Goal: Transaction & Acquisition: Subscribe to service/newsletter

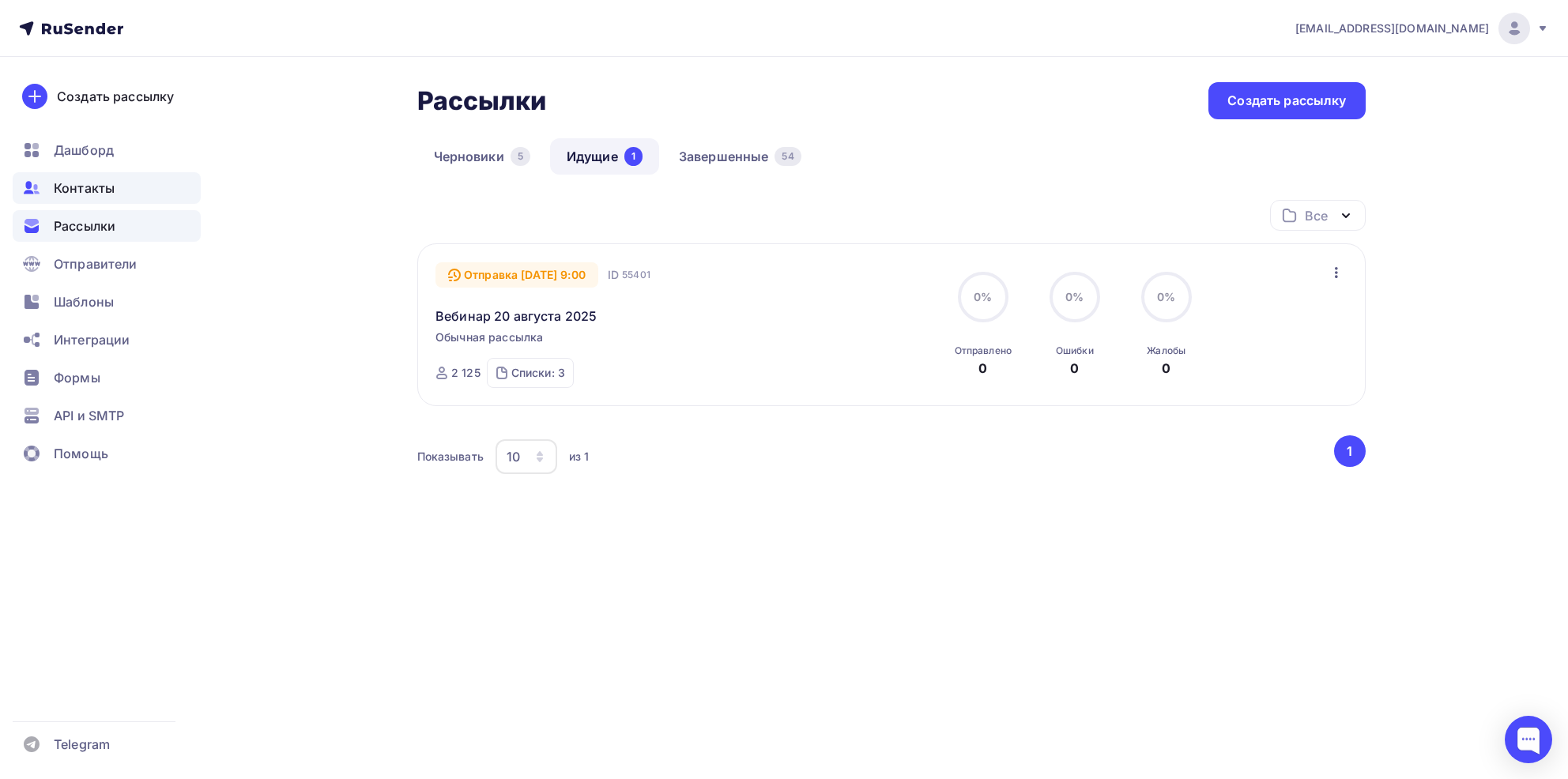
click at [97, 188] on span "Контакты" at bounding box center [85, 189] width 61 height 19
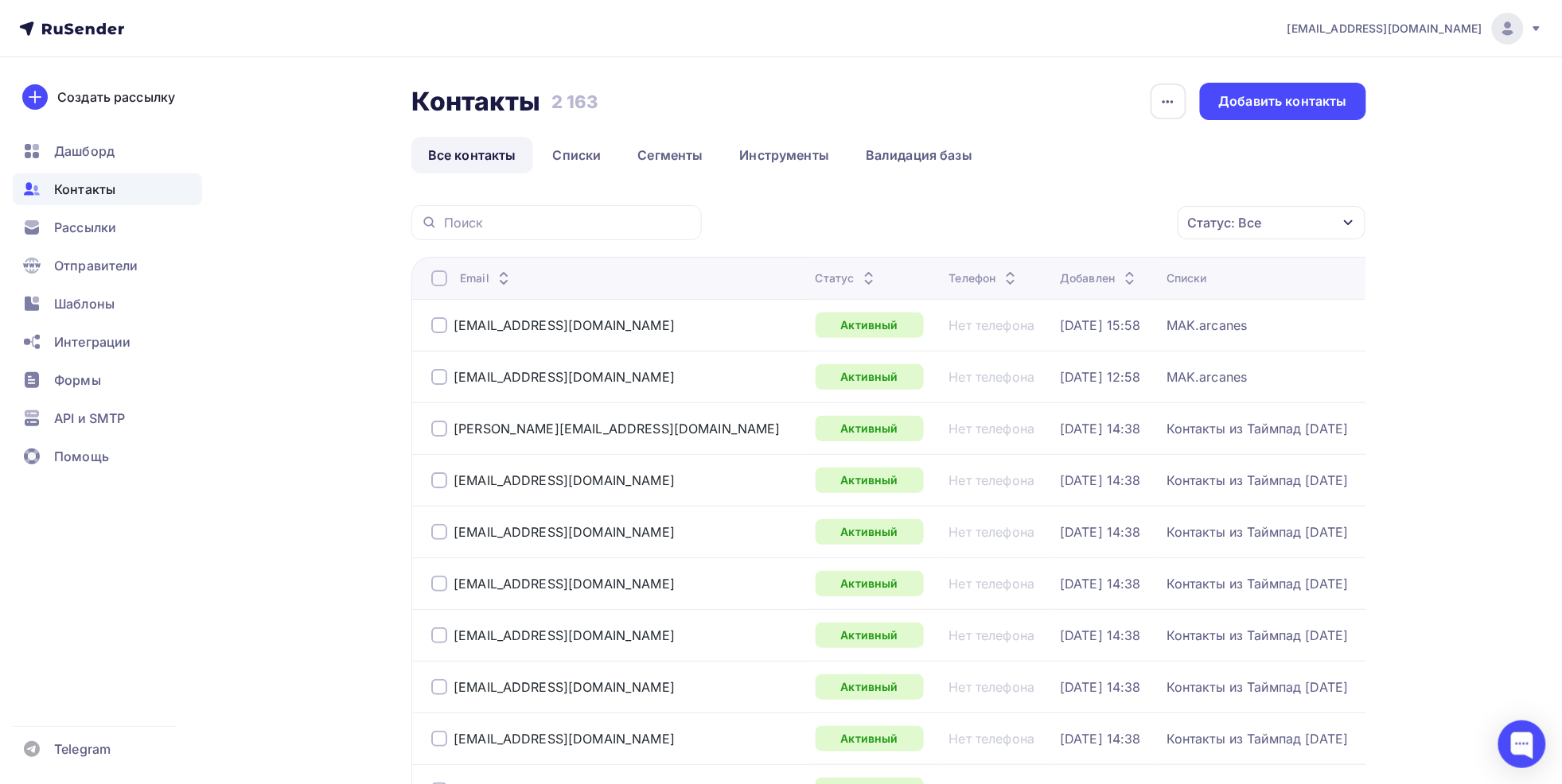
click at [1220, 214] on div "Статус: Все" at bounding box center [1224, 223] width 74 height 19
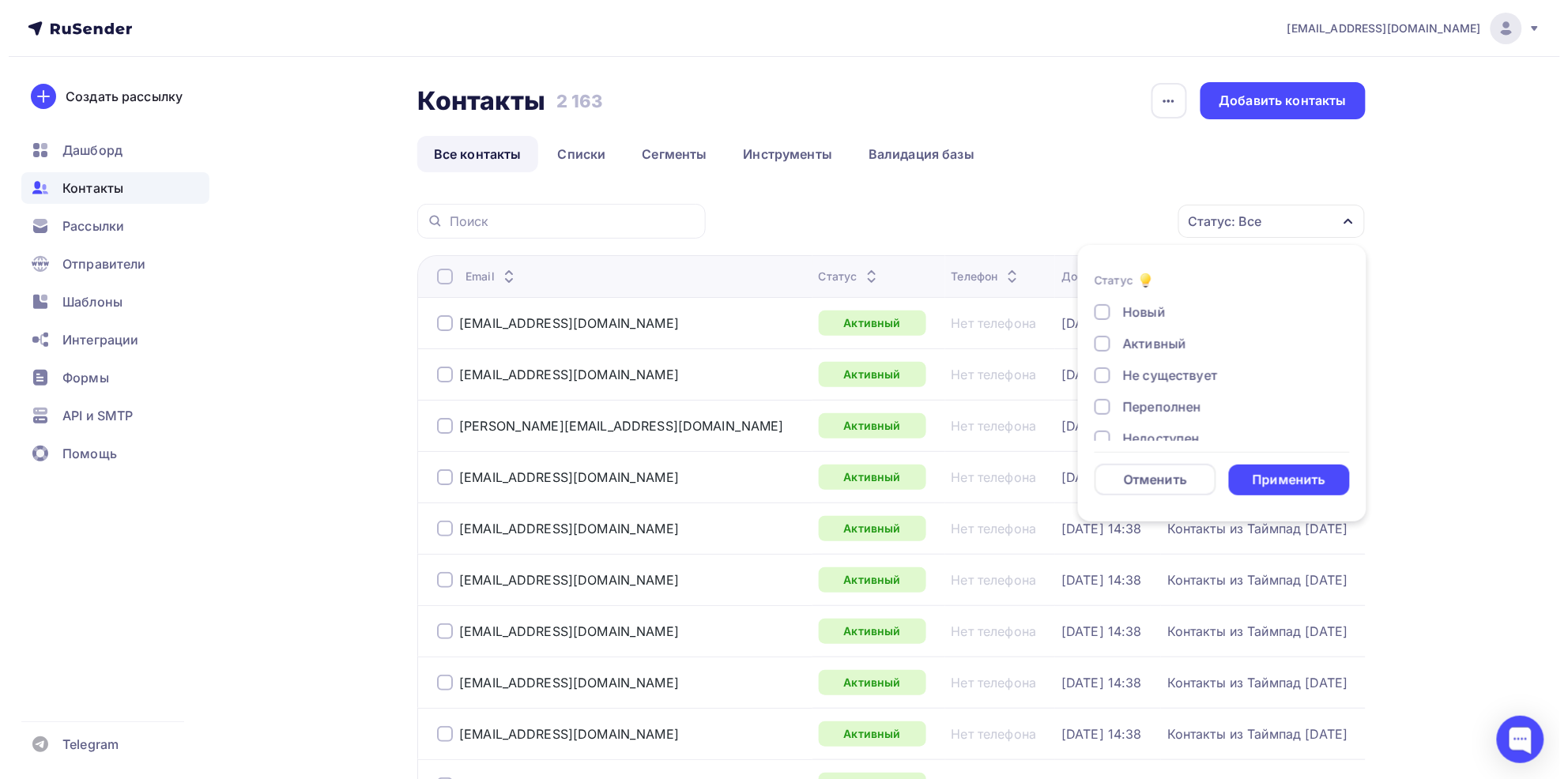
scroll to position [114, 0]
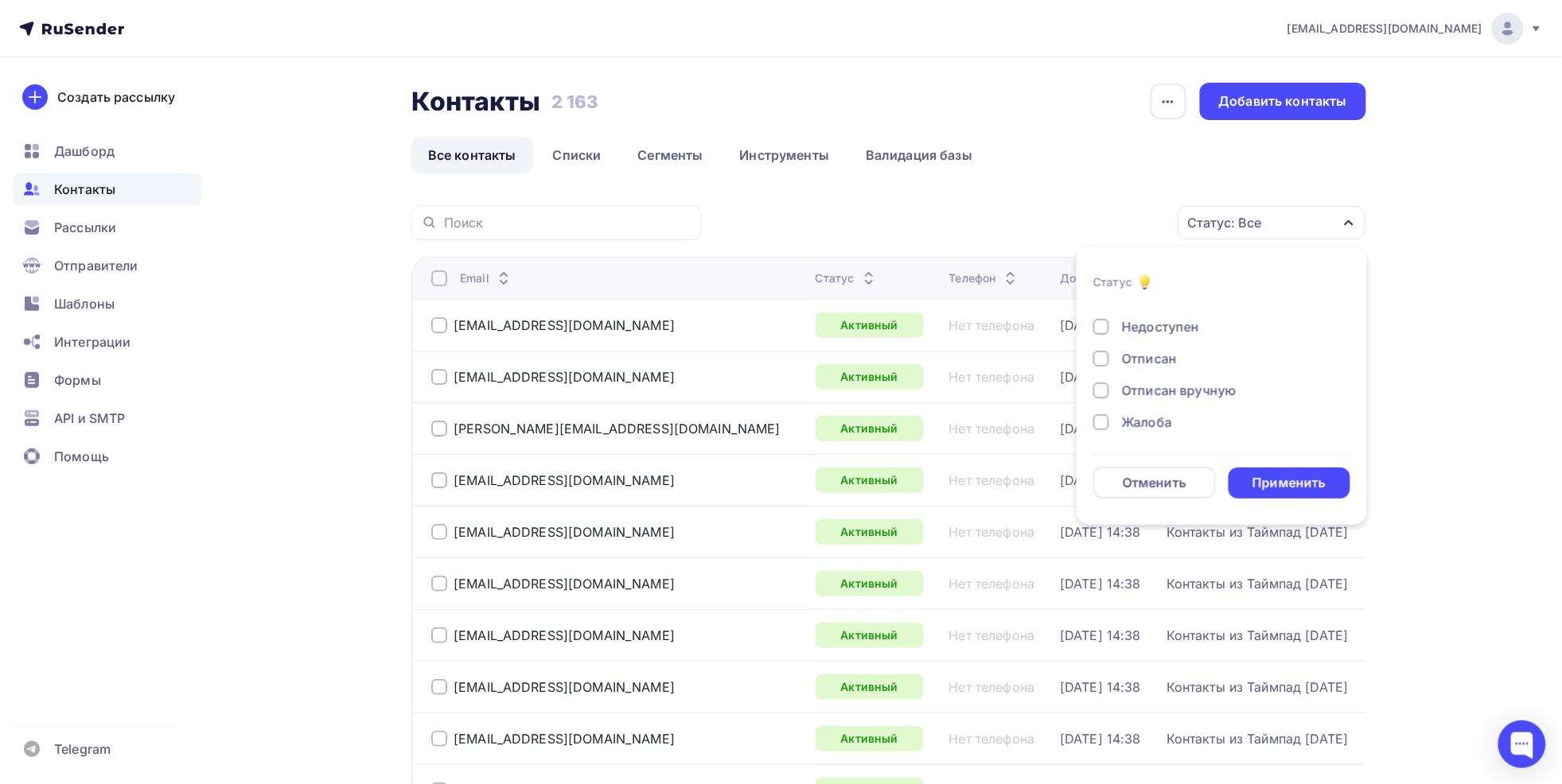
click at [1164, 387] on div "Отписан вручную" at bounding box center [1179, 391] width 114 height 19
click at [1159, 359] on div "Отписан" at bounding box center [1149, 359] width 54 height 19
click at [1155, 416] on div "Жалоба" at bounding box center [1146, 423] width 50 height 19
click at [1292, 481] on div "Применить" at bounding box center [1289, 483] width 73 height 18
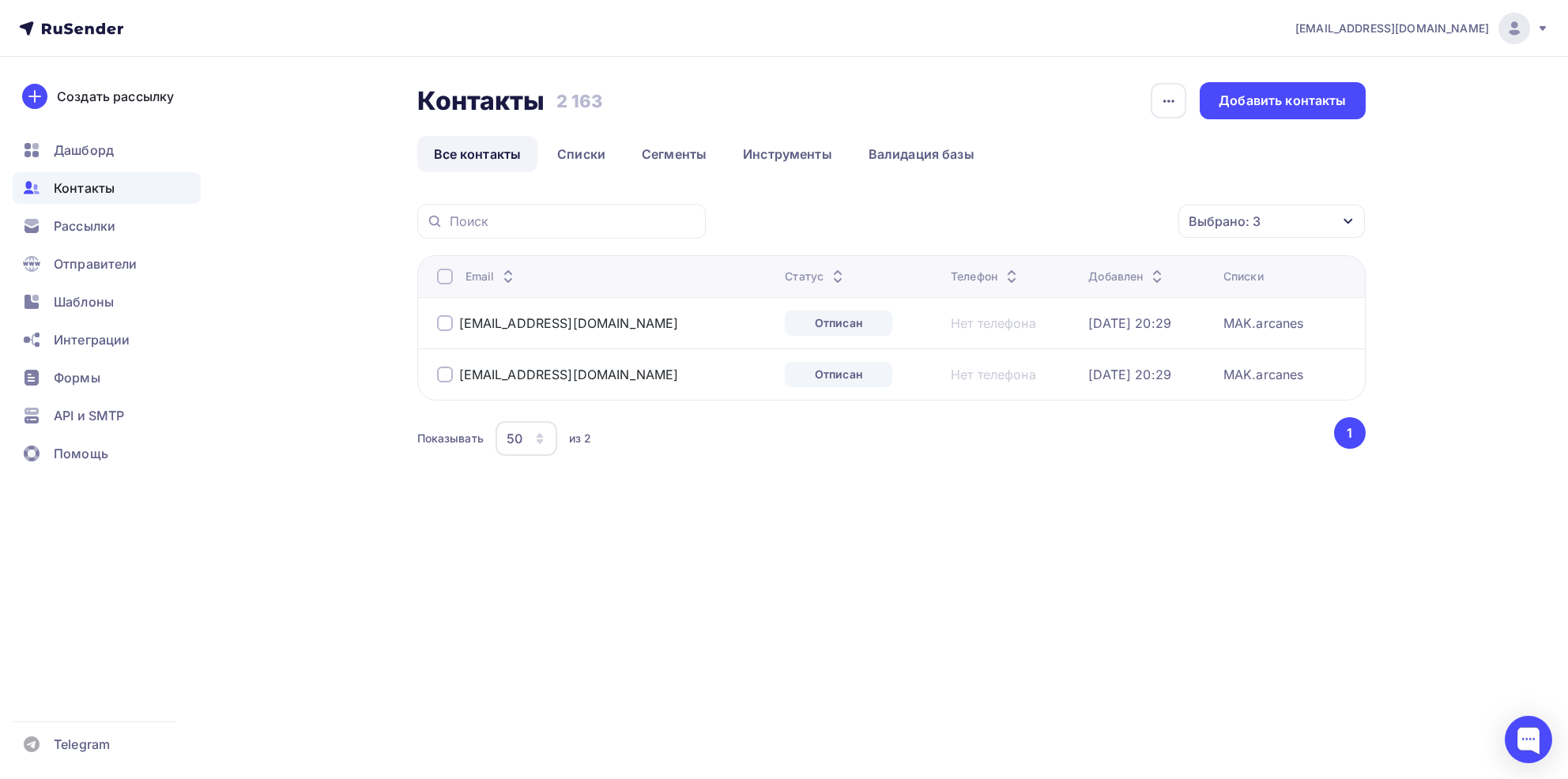
click at [445, 326] on div at bounding box center [445, 323] width 16 height 16
click at [447, 383] on div at bounding box center [445, 375] width 16 height 16
click at [1069, 224] on div "Действие" at bounding box center [1060, 221] width 209 height 31
click at [1016, 334] on div "Удалить" at bounding box center [1001, 331] width 52 height 19
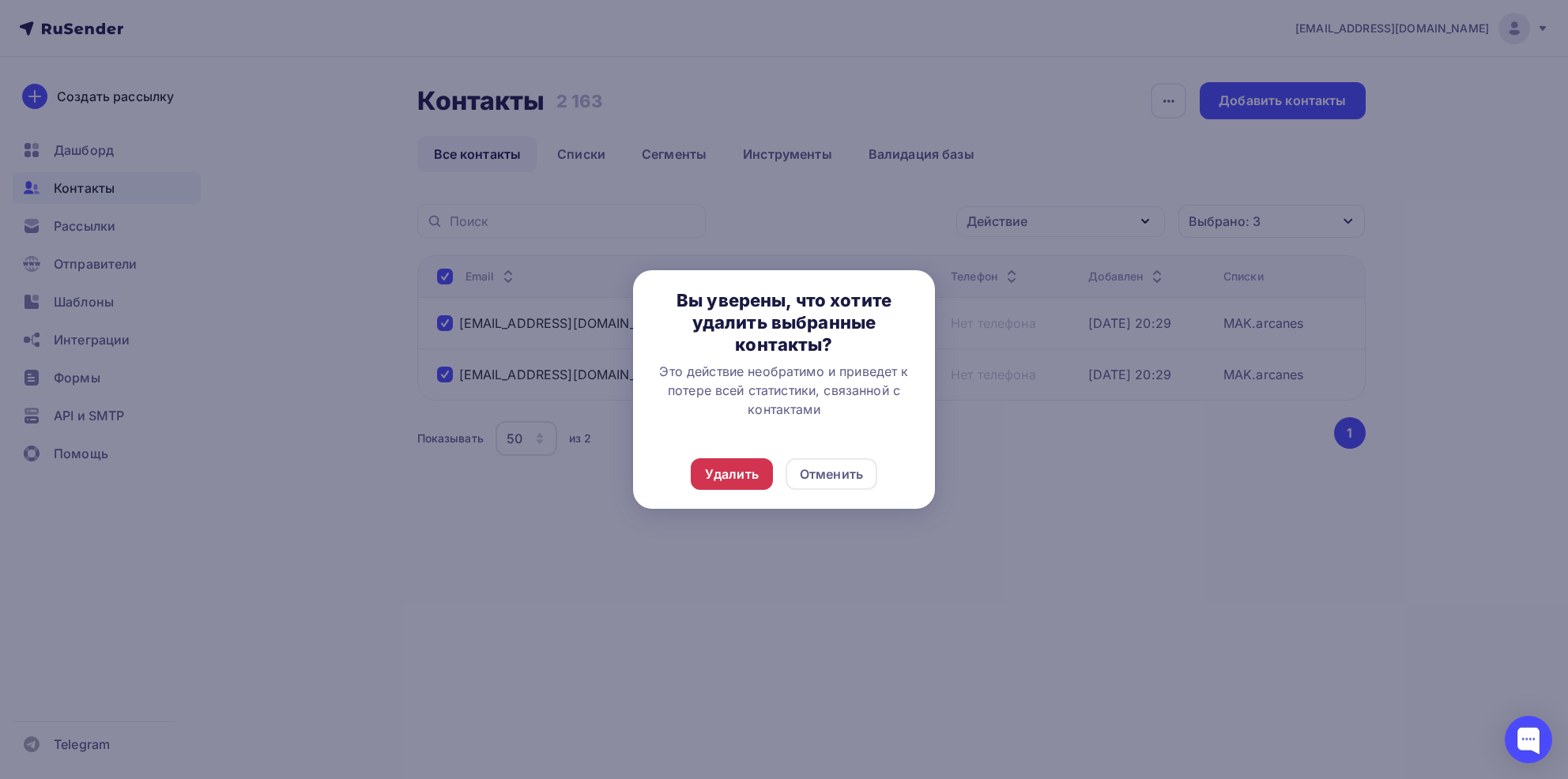
click at [743, 480] on div "Удалить" at bounding box center [732, 474] width 54 height 19
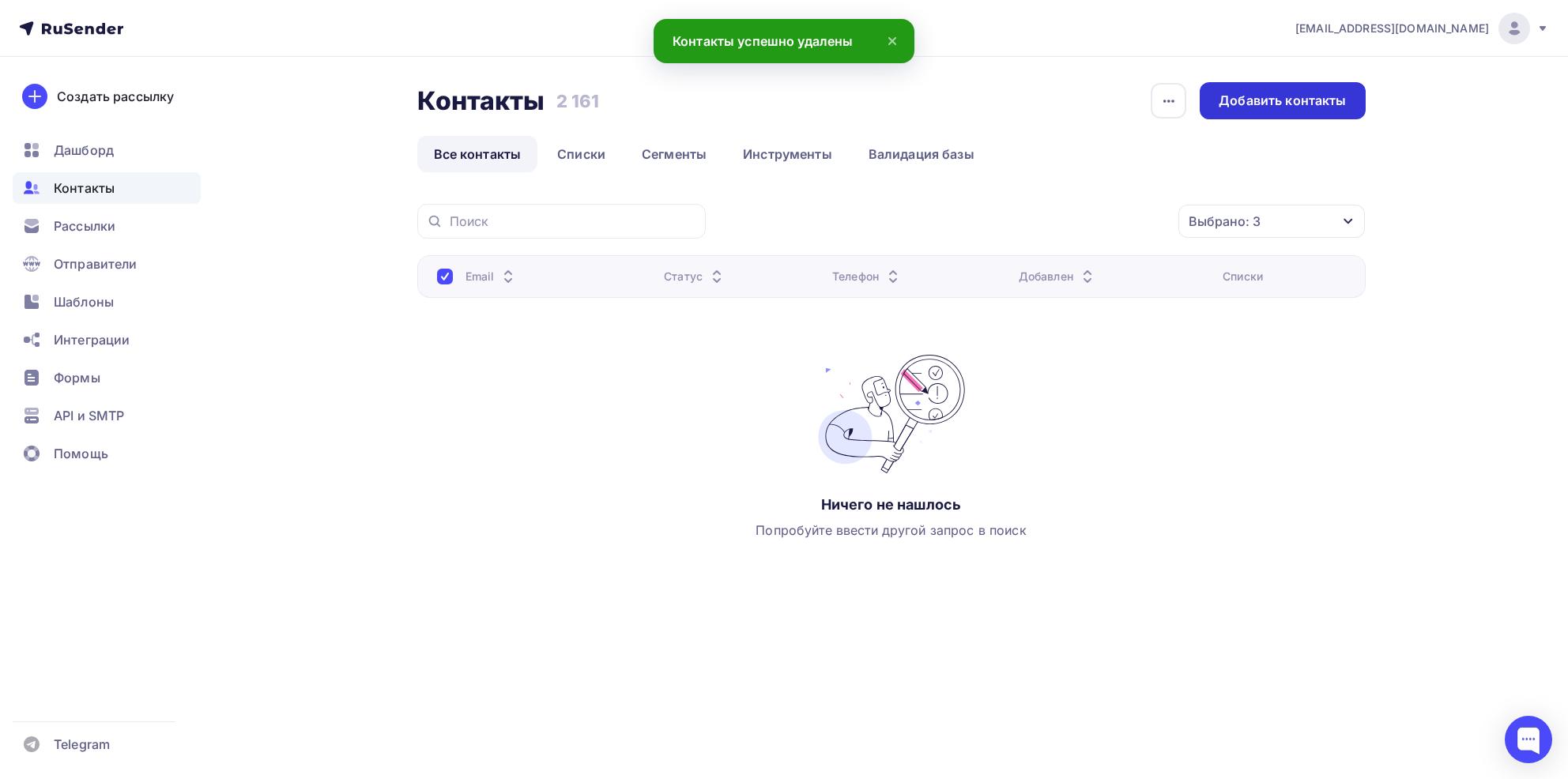
click at [1234, 97] on div "Добавить контакты" at bounding box center [1283, 100] width 127 height 18
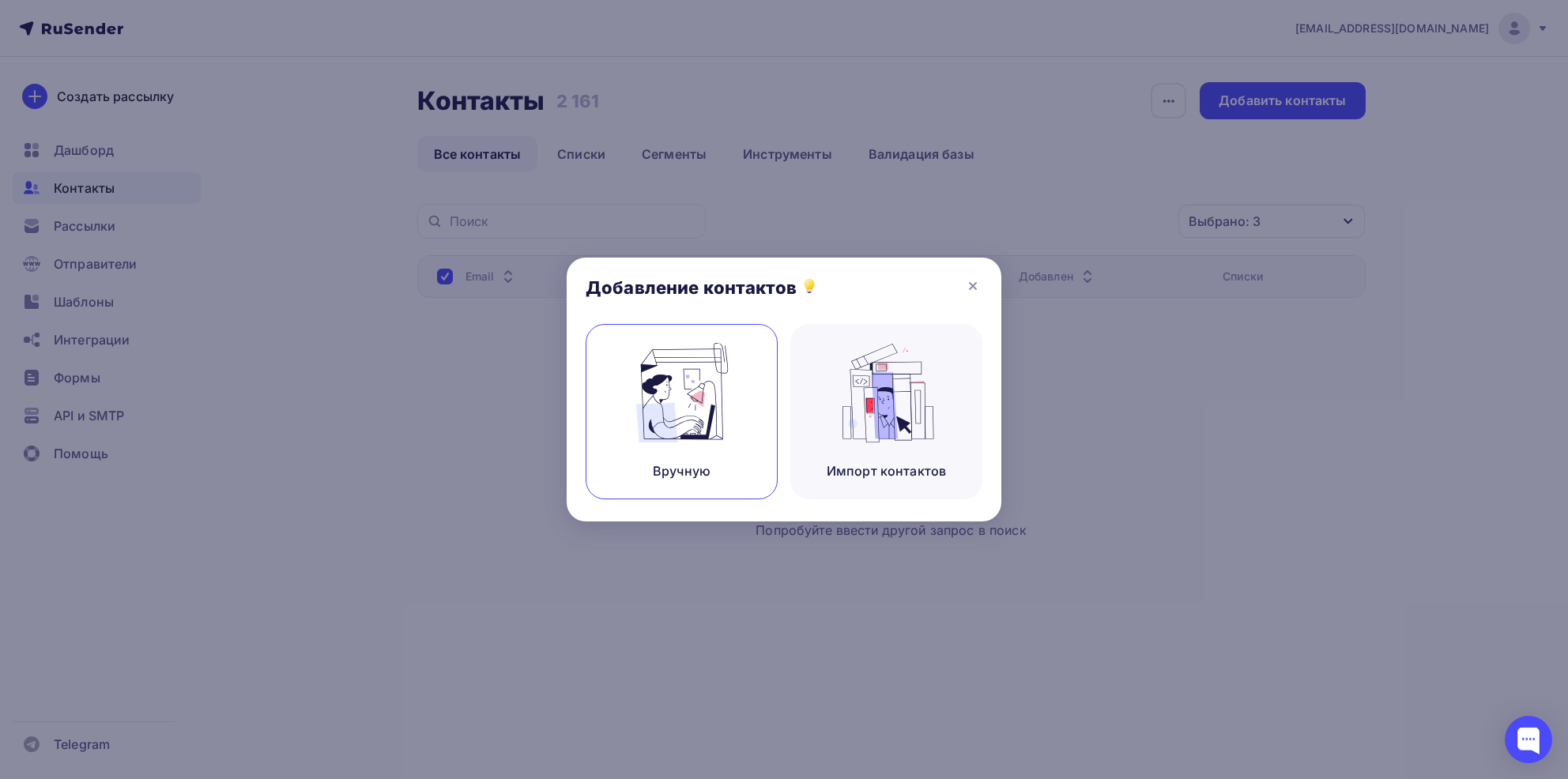
click at [685, 414] on img at bounding box center [681, 393] width 106 height 100
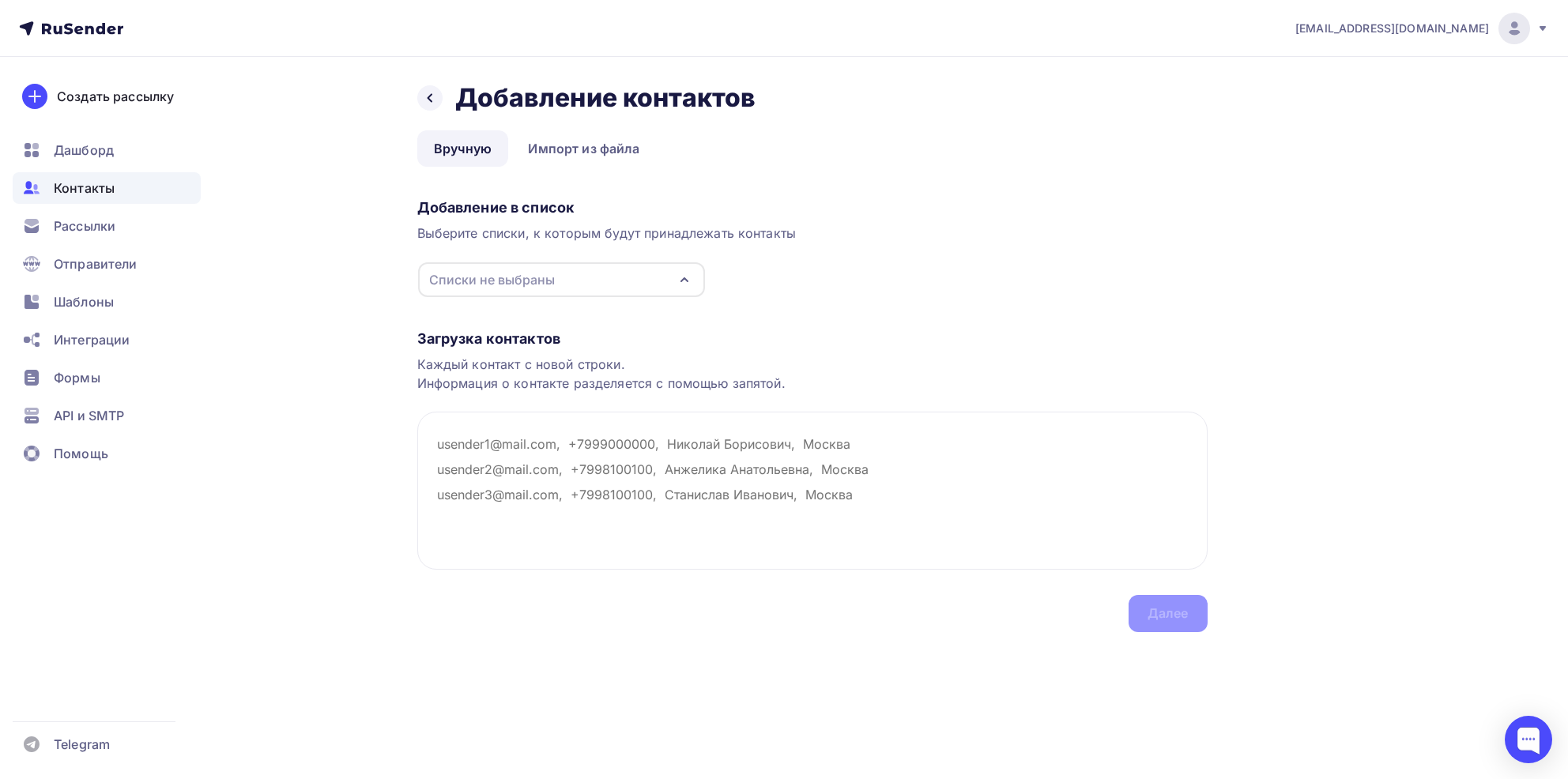
click at [1480, 544] on div "info-mak@arcanes.ru Аккаунт Тарифы Выйти Создать рассылку Дашборд Контакты Расс…" at bounding box center [784, 348] width 1568 height 695
click at [478, 439] on textarea at bounding box center [812, 491] width 790 height 158
paste textarea "mila.par88@yandex.ru Eva-Alexsandra@yandex.ru dariya.prg@gmail.com lanka66@inbo…"
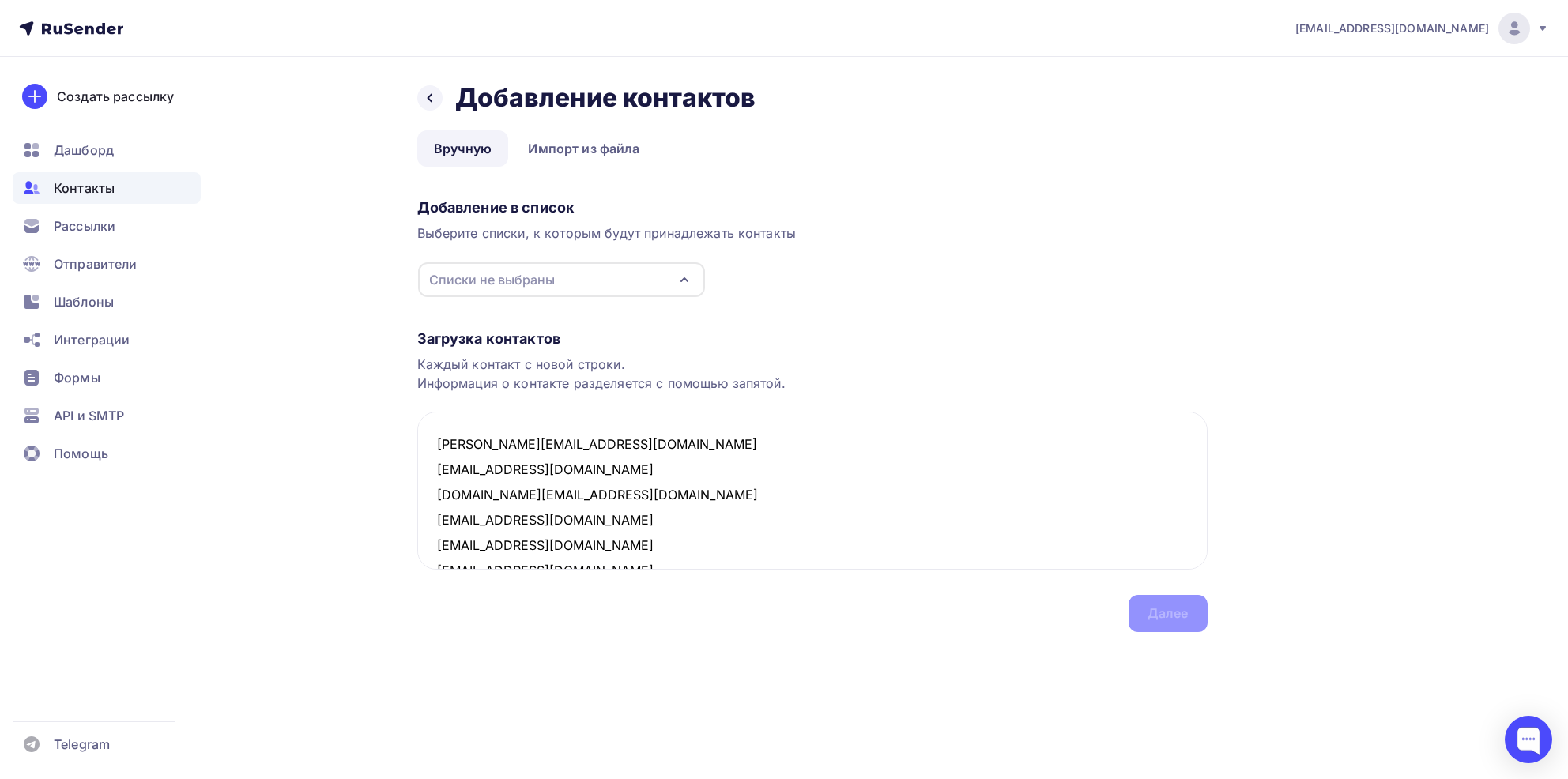
click at [517, 275] on div "Списки не выбраны" at bounding box center [492, 280] width 126 height 19
type textarea "mila.par88@yandex.ru Eva-Alexsandra@yandex.ru dariya.prg@gmail.com lanka66@inbo…"
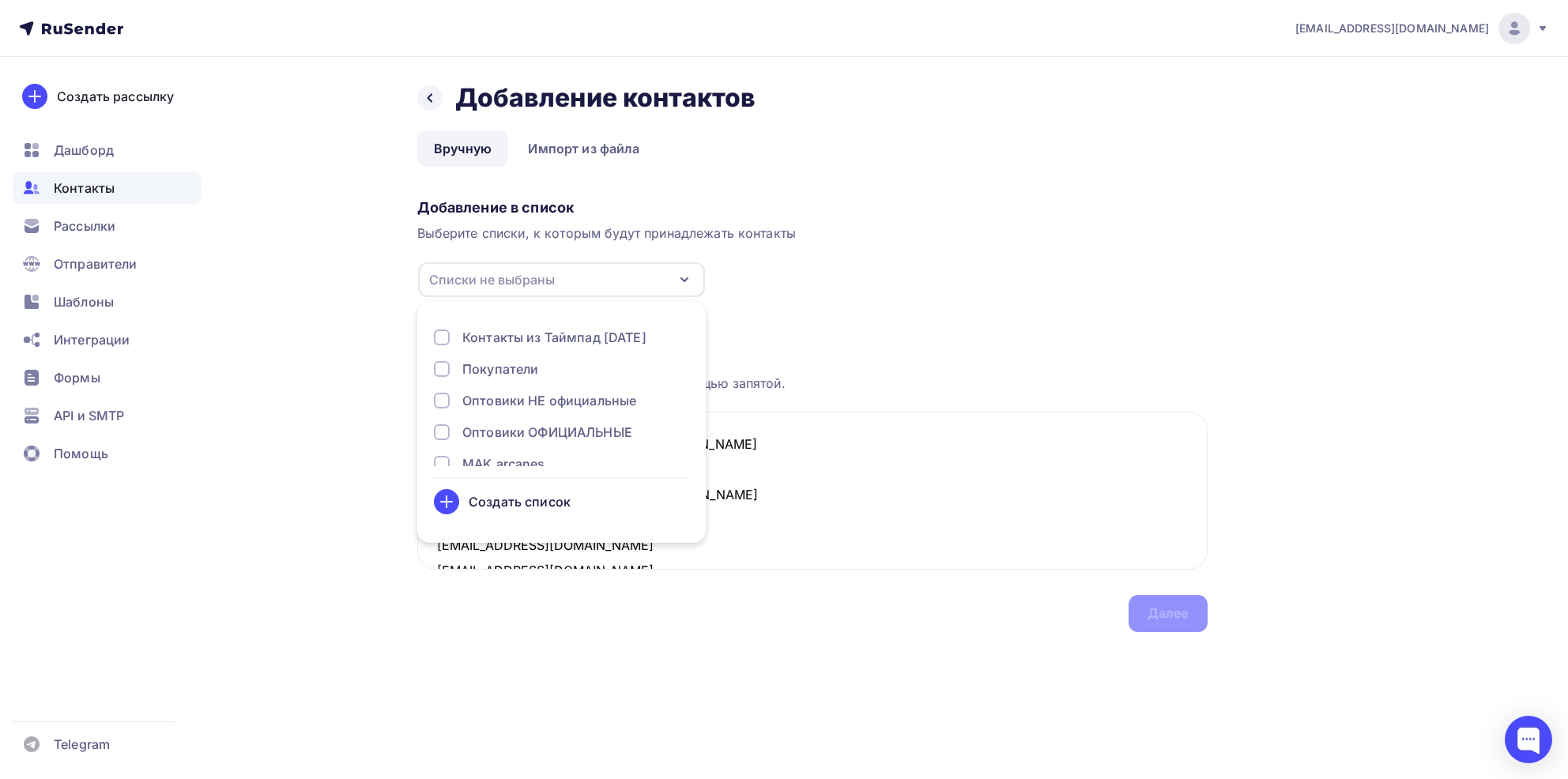
click at [516, 504] on div "Создать список" at bounding box center [519, 502] width 102 height 19
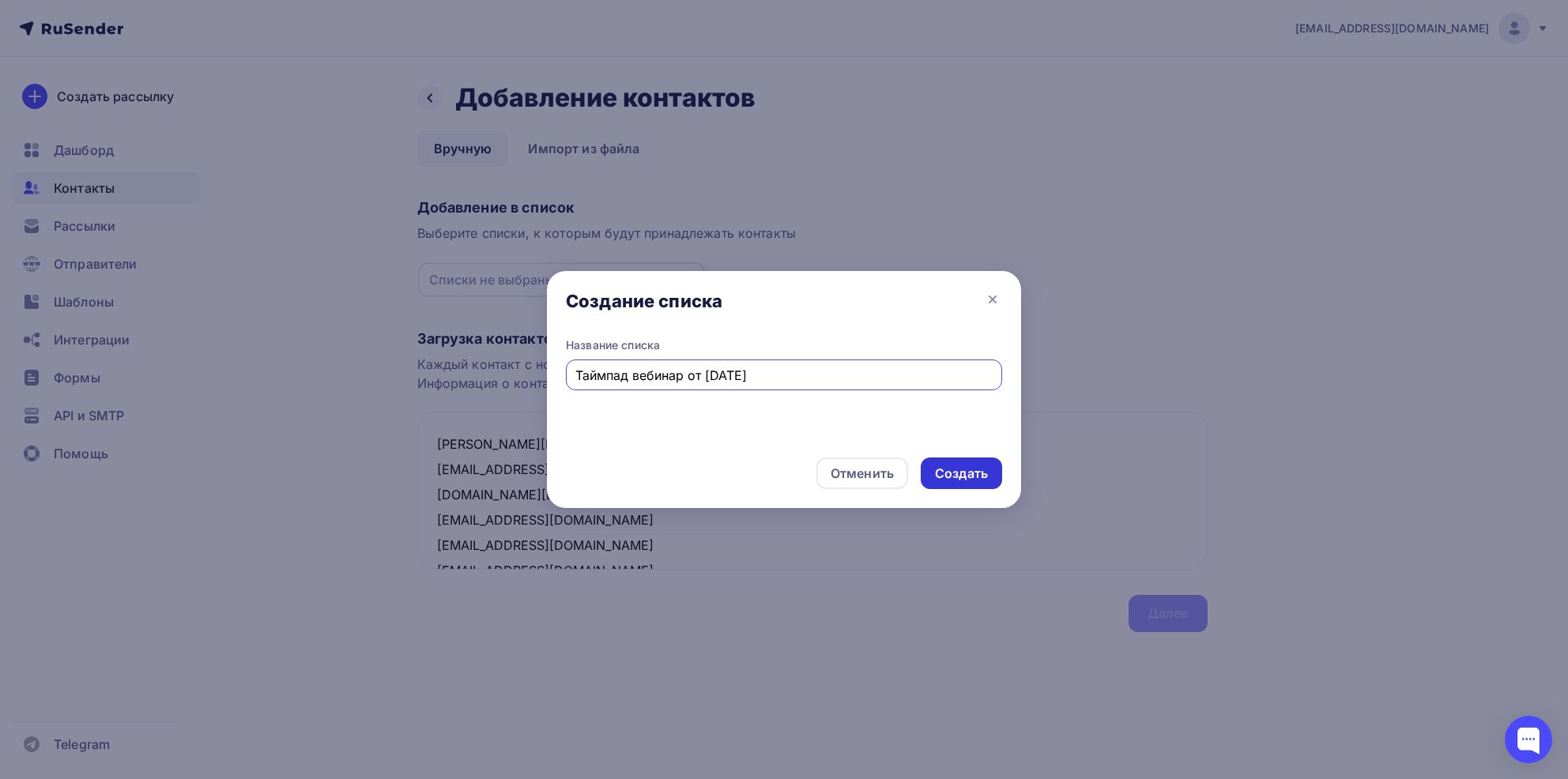
type input "Таймпад вебинар от [DATE]"
click at [951, 475] on div "Создать" at bounding box center [961, 473] width 53 height 18
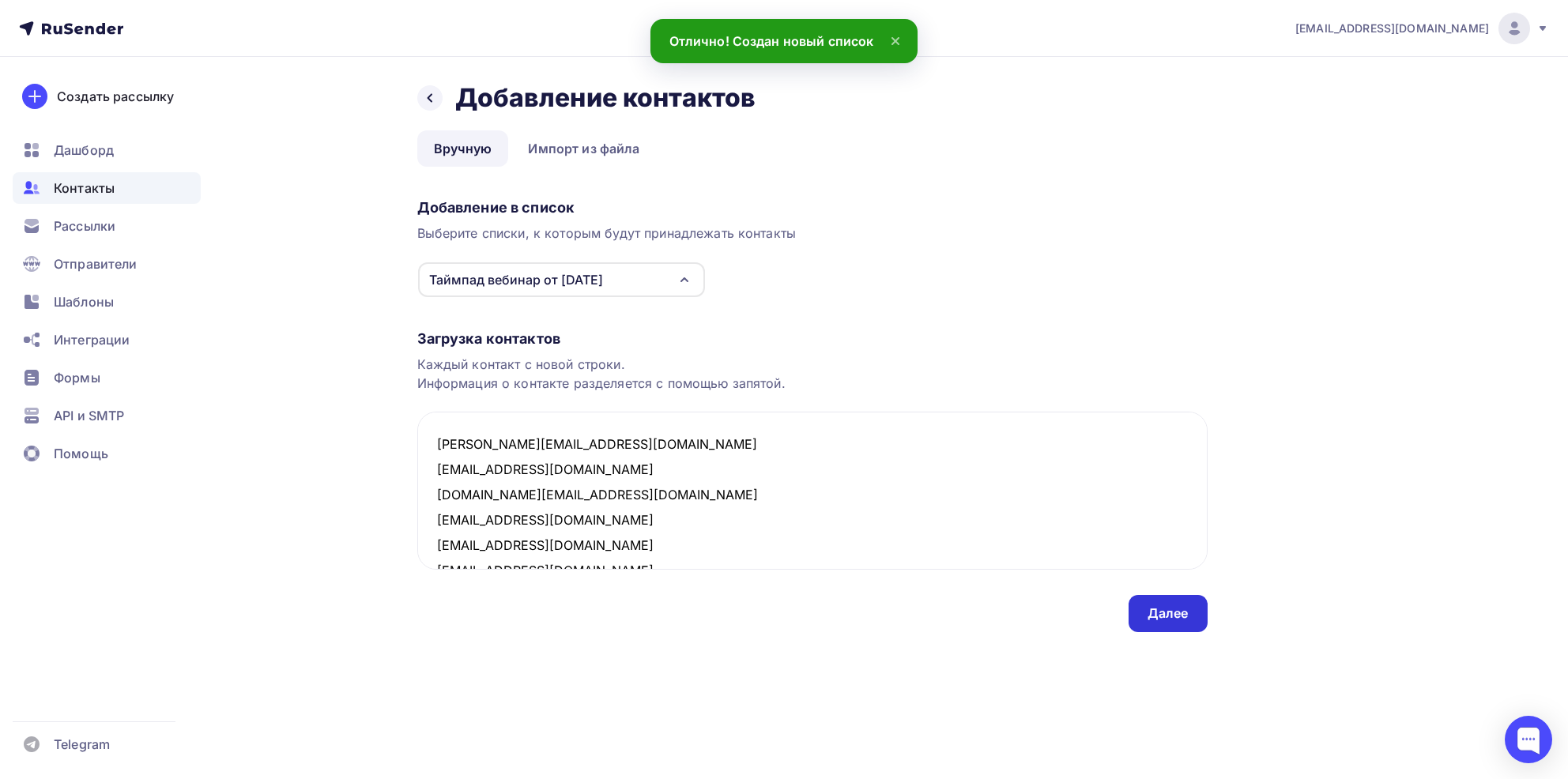
click at [1155, 617] on div "Далее" at bounding box center [1167, 613] width 41 height 18
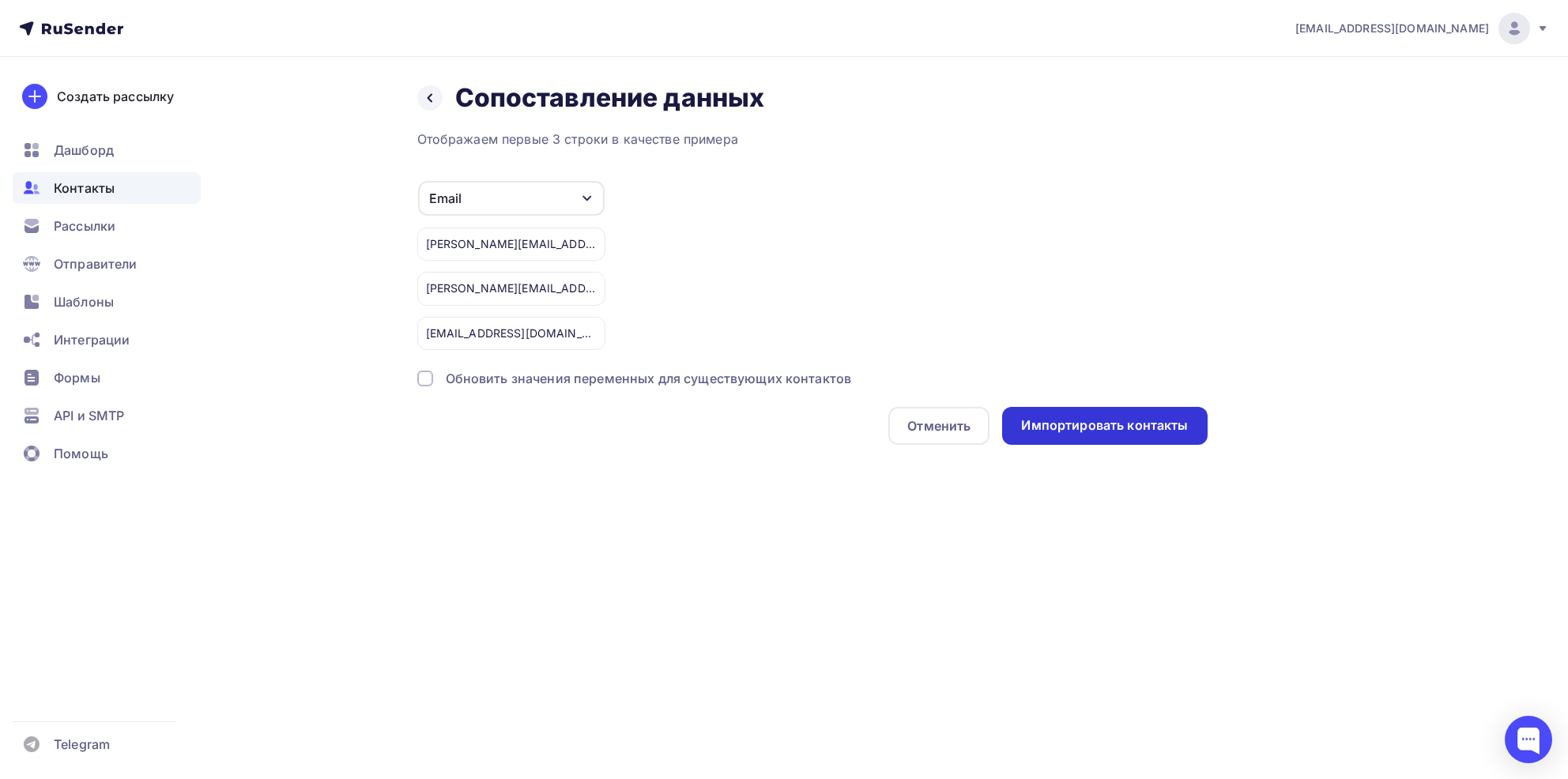
click at [1097, 438] on div "Импортировать контакты" at bounding box center [1104, 425] width 204 height 38
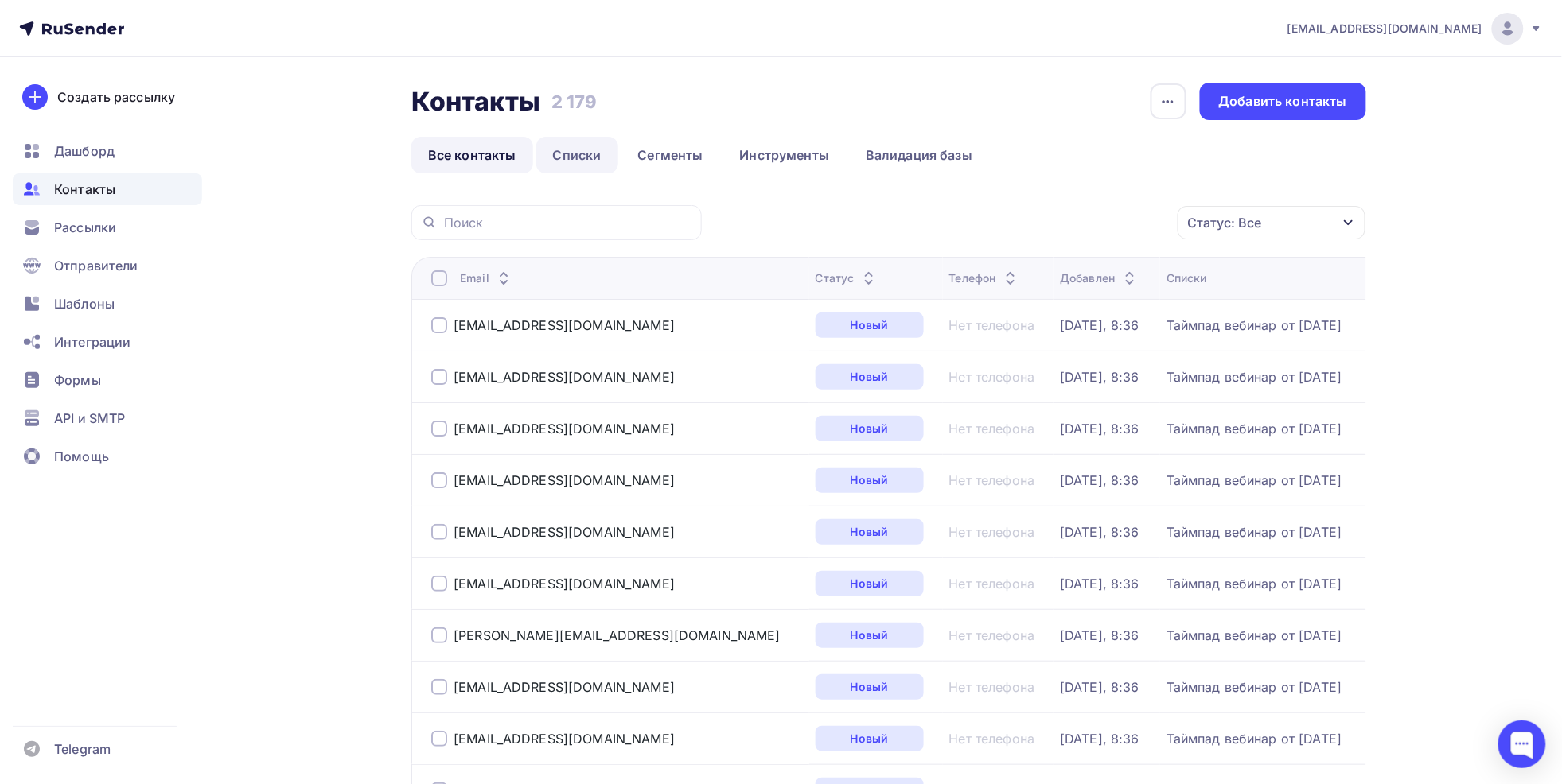
click at [596, 151] on link "Списки" at bounding box center [577, 156] width 82 height 37
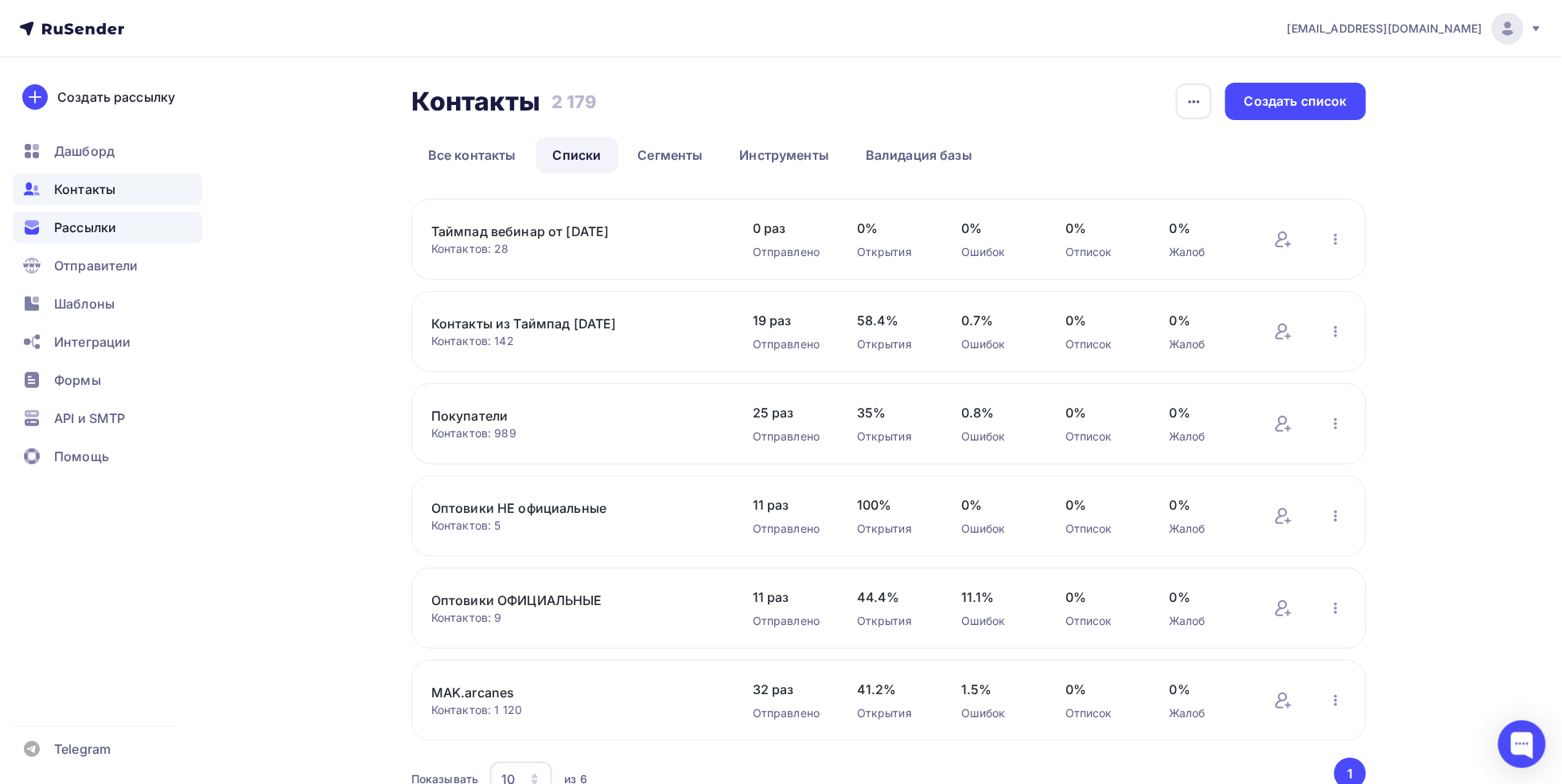
click at [98, 225] on span "Рассылки" at bounding box center [85, 228] width 62 height 19
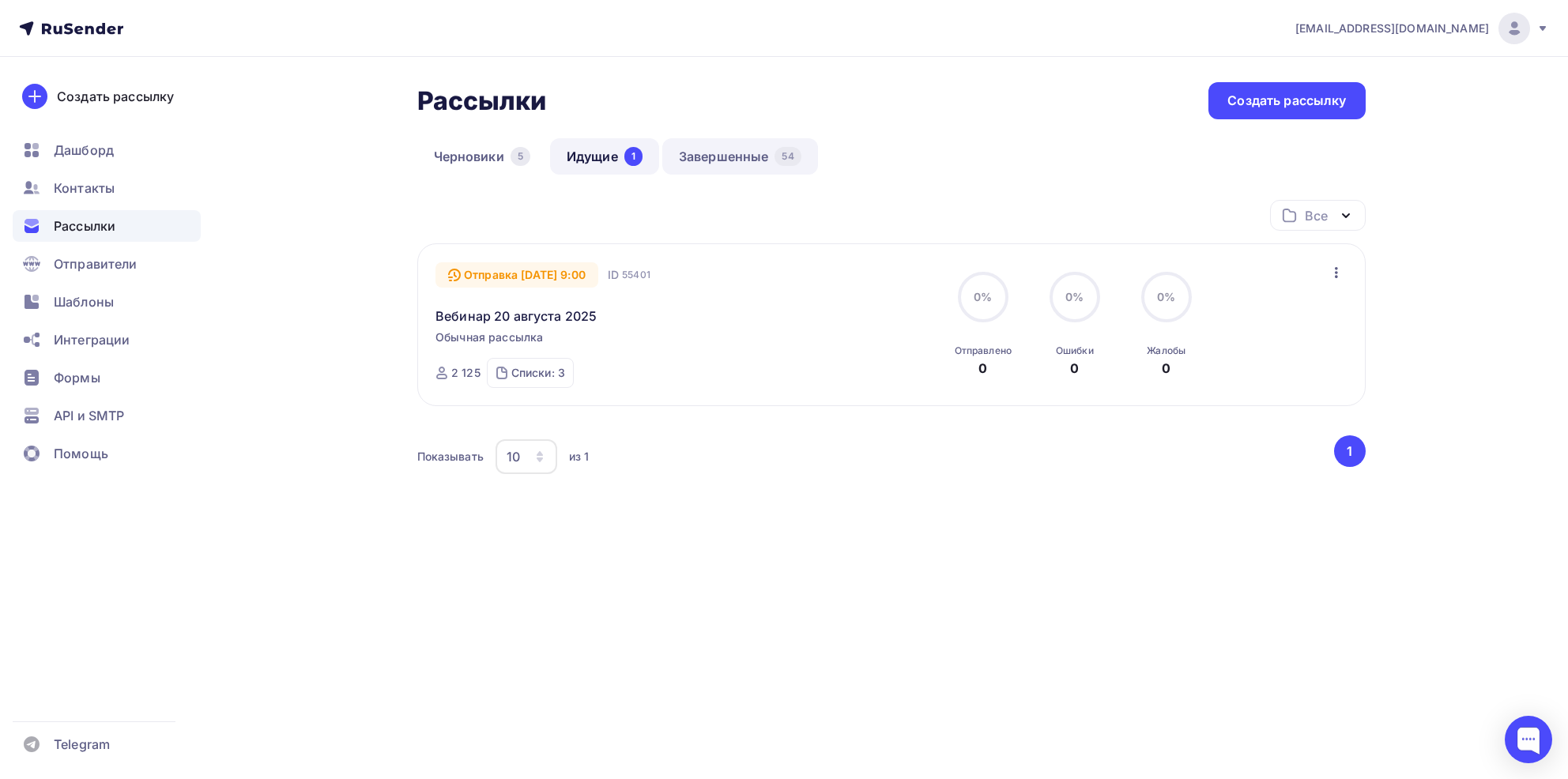
click at [751, 157] on link "Завершенные 54" at bounding box center [739, 156] width 155 height 37
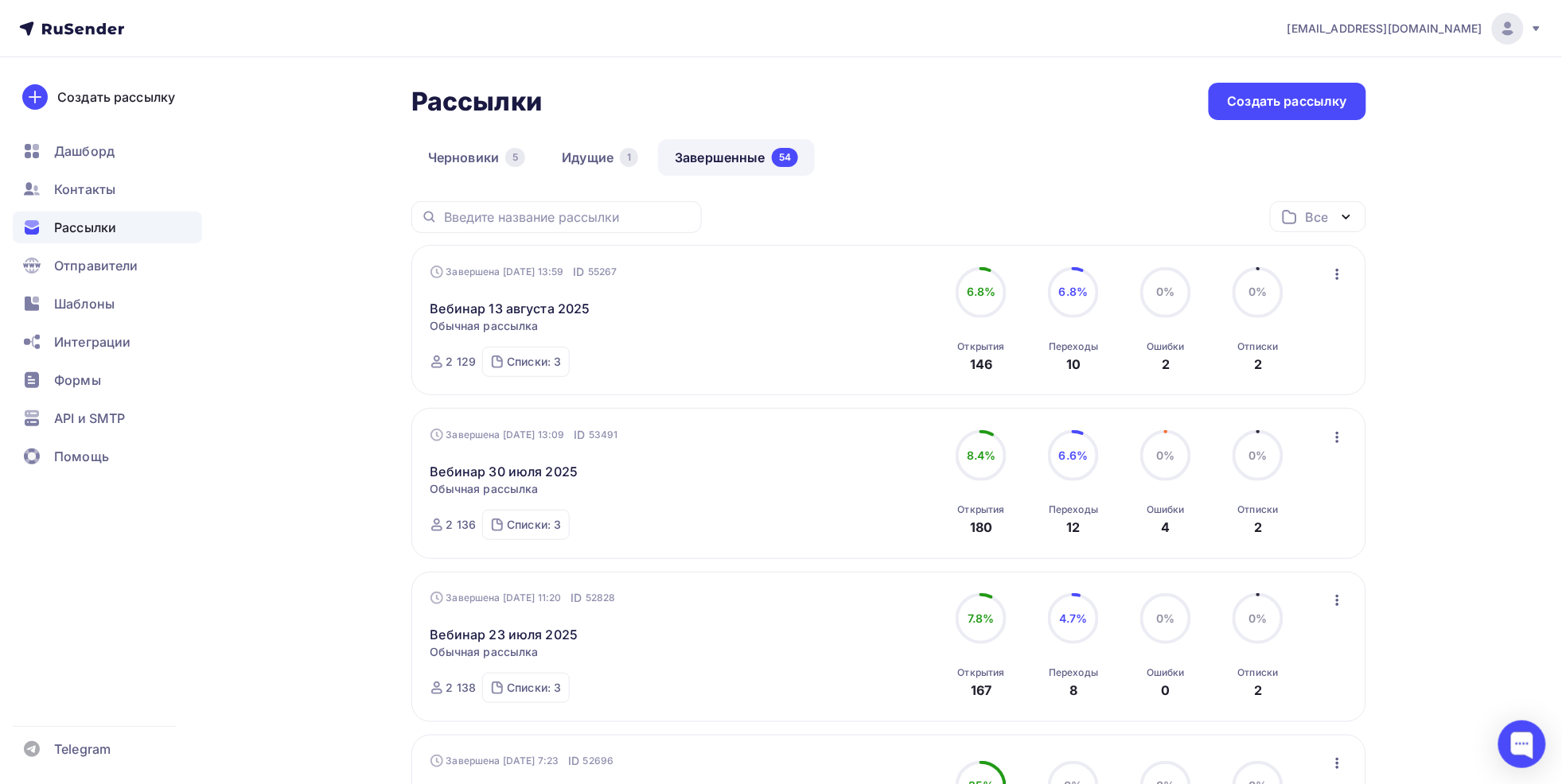
click at [1333, 269] on icon "button" at bounding box center [1338, 274] width 19 height 19
click at [1307, 377] on div "Копировать в новую" at bounding box center [1265, 380] width 163 height 19
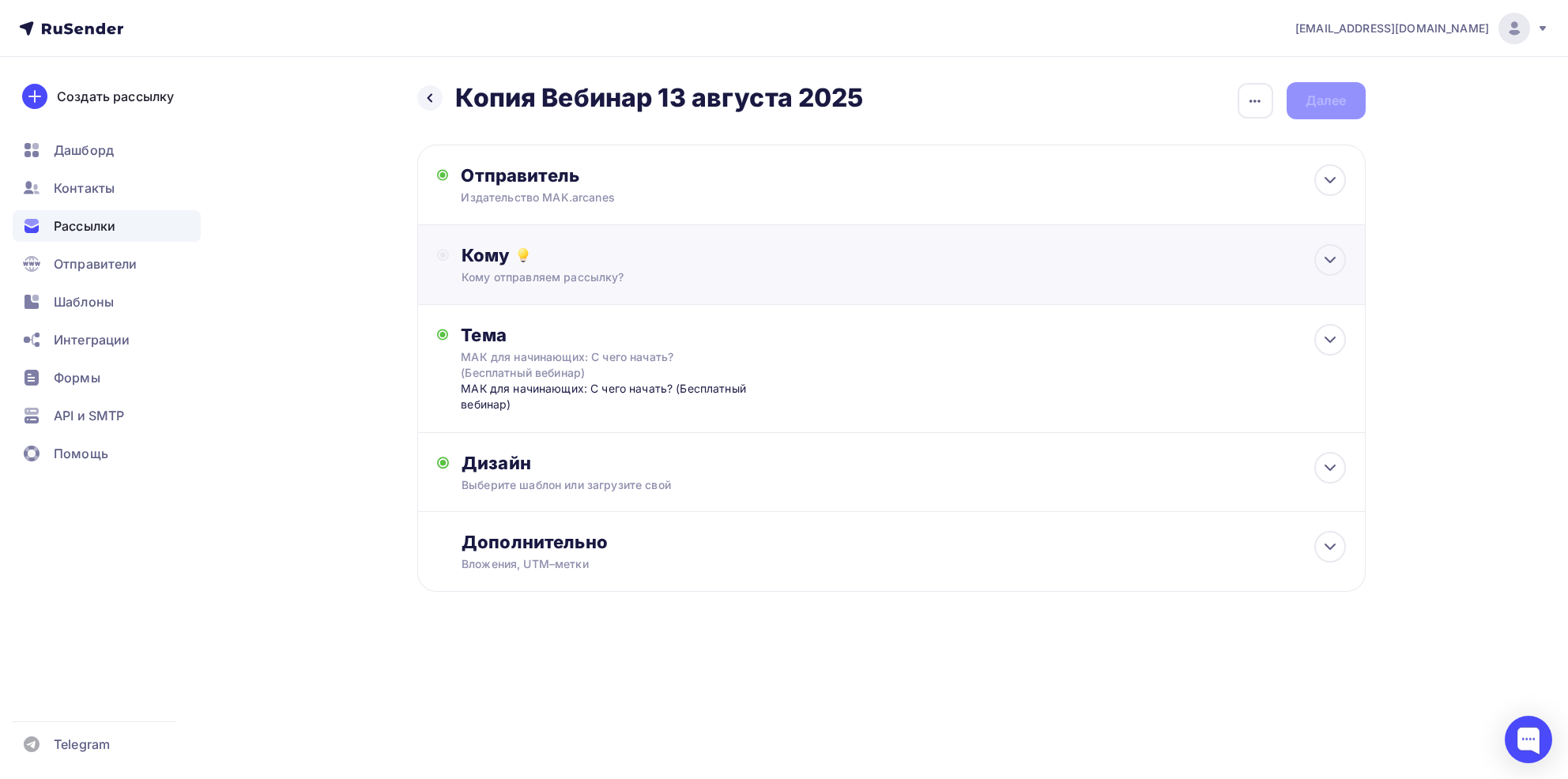
click at [581, 264] on div "Кому" at bounding box center [904, 255] width 884 height 22
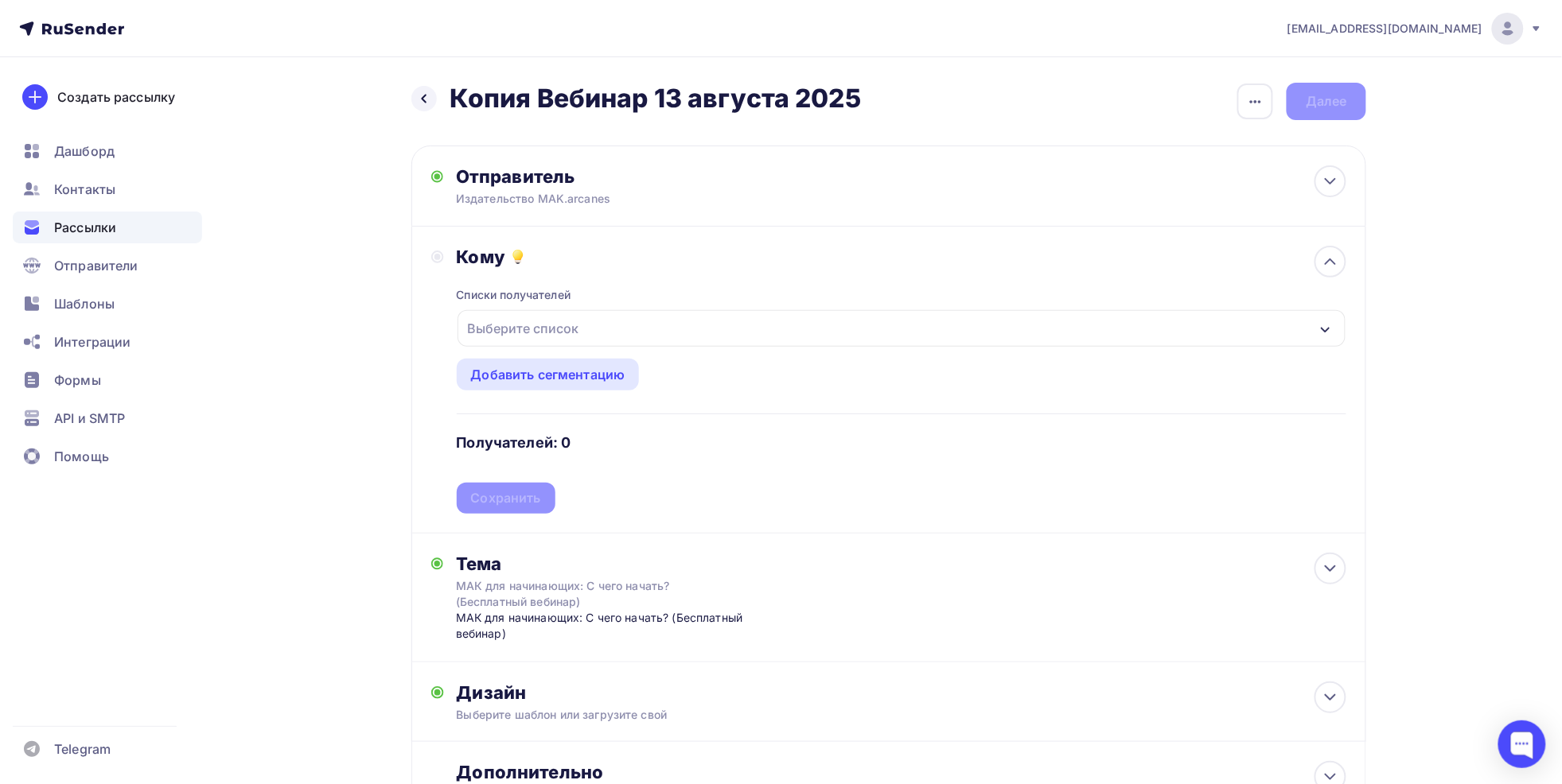
click at [539, 332] on div "Выберите список" at bounding box center [523, 329] width 124 height 29
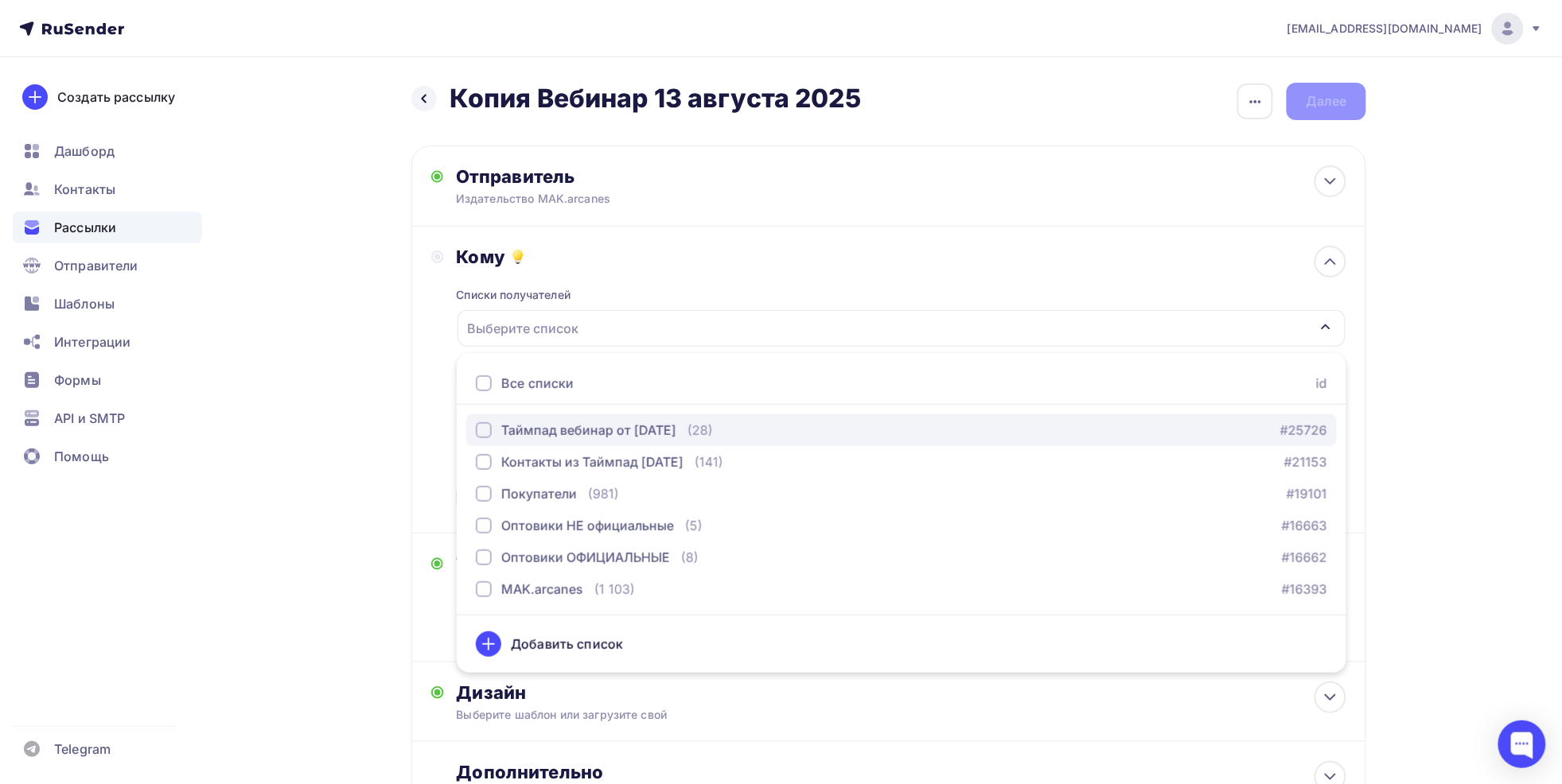
click at [548, 430] on div "Таймпад вебинар от [DATE]" at bounding box center [588, 431] width 175 height 19
click at [432, 316] on div "Кому Списки получателей Таймпад вебинар от 13.08.25 Все списки id Таймпад вебин…" at bounding box center [889, 380] width 915 height 268
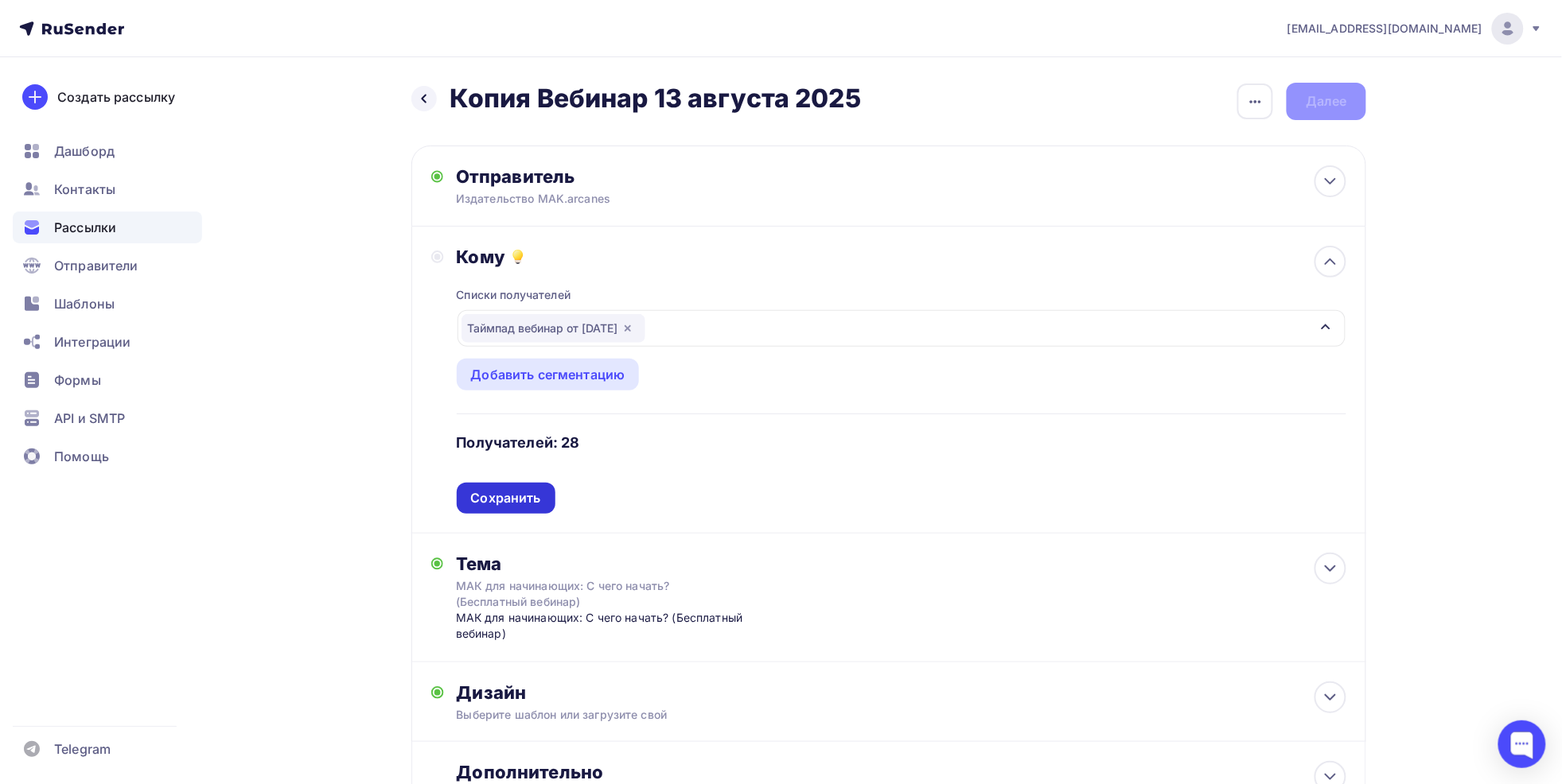
click at [524, 499] on div "Сохранить" at bounding box center [506, 498] width 70 height 18
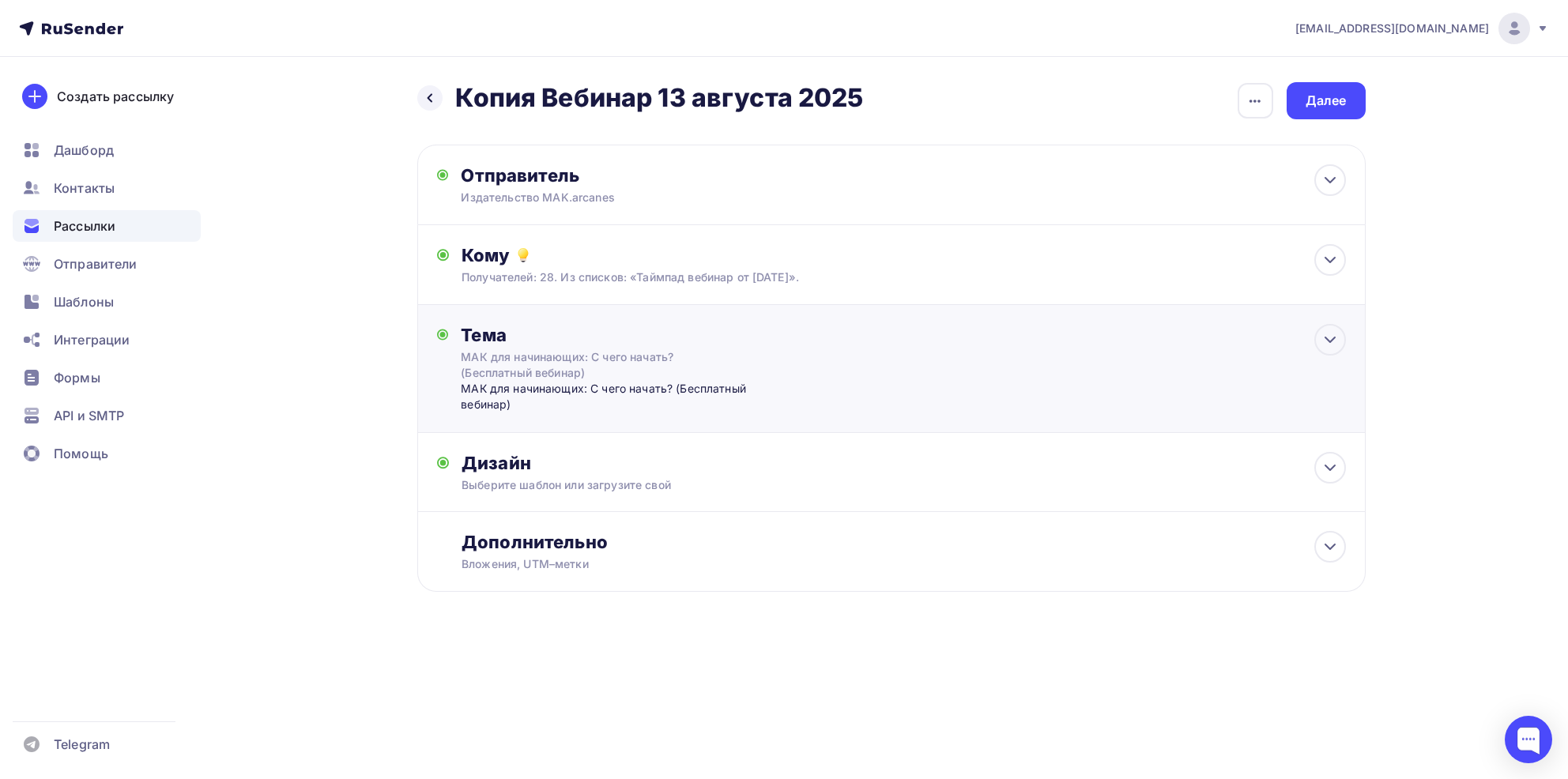
click at [476, 388] on div "МАК для начинающих: С чего начать? (Бесплатный вебинар)" at bounding box center [617, 396] width 313 height 32
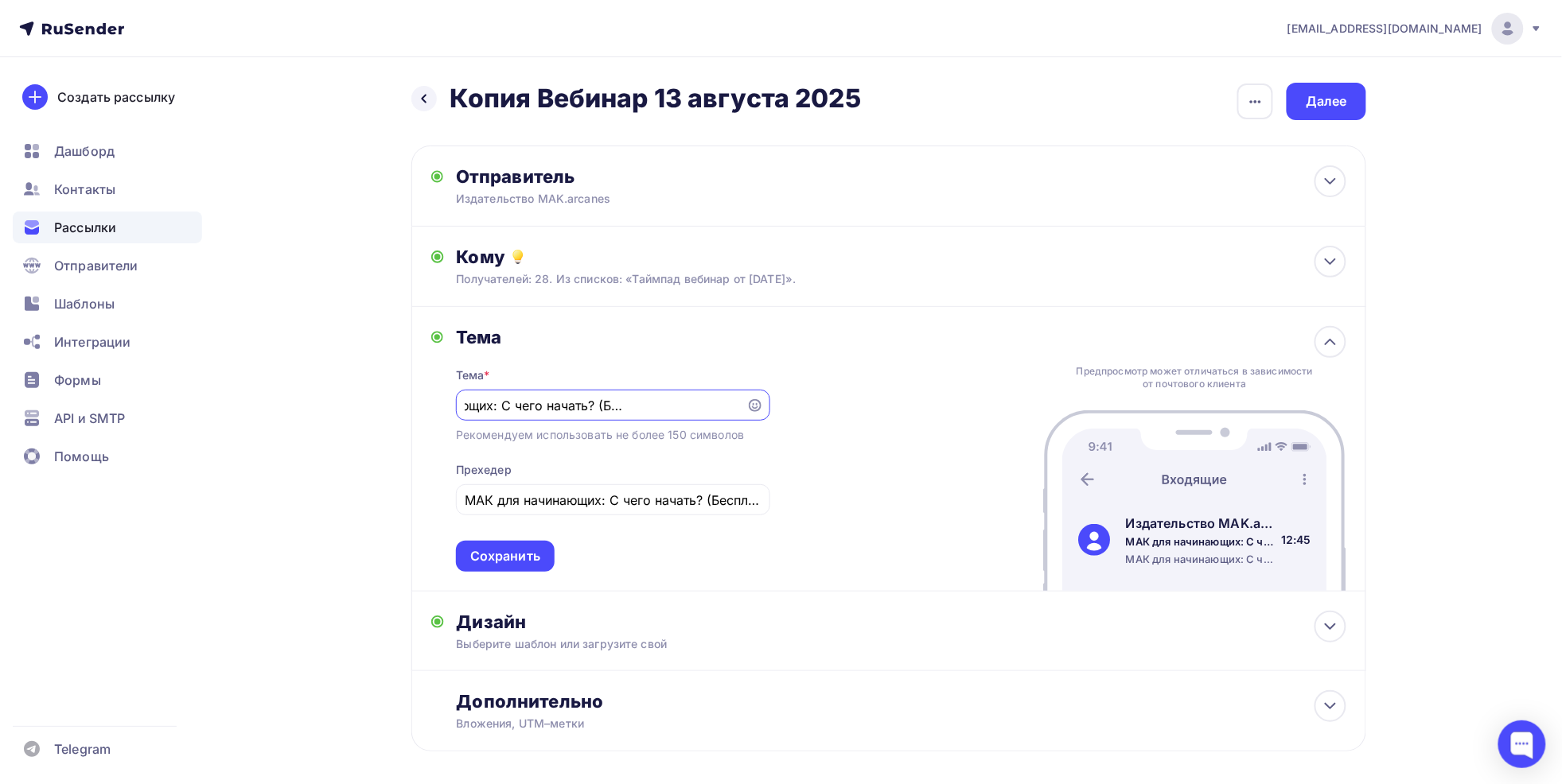
click at [734, 406] on input "МАК для начинающих: С чего начать? (Бесплатный вебинар)" at bounding box center [601, 406] width 272 height 19
click at [480, 402] on input "МАК для начинающих: С чего начать? (Бесплатный вебинар)" at bounding box center [601, 406] width 272 height 19
drag, startPoint x: 533, startPoint y: 402, endPoint x: 441, endPoint y: 392, distance: 92.5
click at [441, 392] on div "Тема Тема * СЕГОДНЯ: МАК для начинающих: С чего начать? (Бесплатный вебинар) Ре…" at bounding box center [601, 449] width 339 height 246
type input "СЕГОДНЯ: МАК для начинающих: С чего начать? (Бесплатный вебинар)"
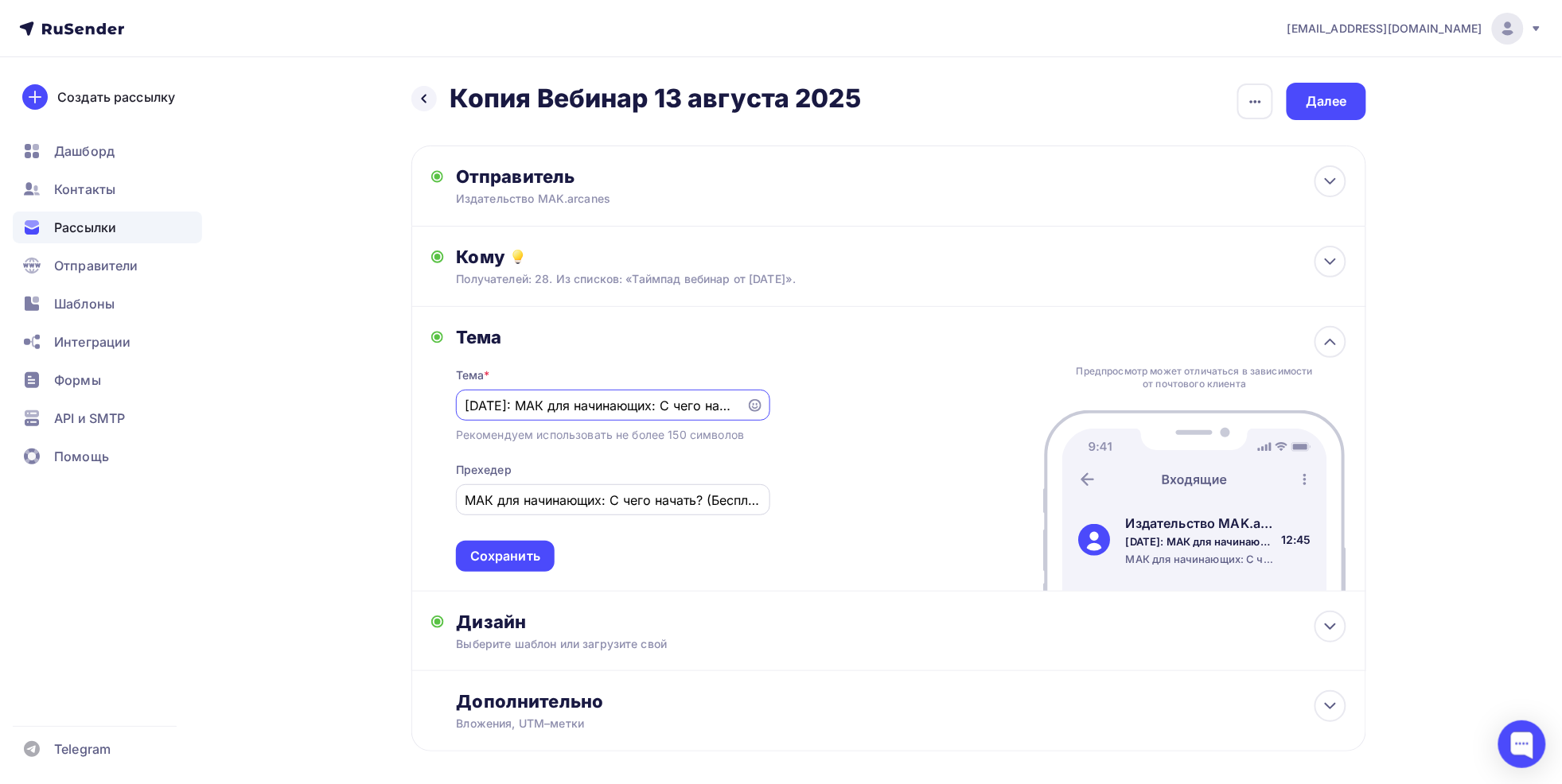
drag, startPoint x: 466, startPoint y: 503, endPoint x: 475, endPoint y: 493, distance: 13.5
click at [466, 501] on input "МАК для начинающих: С чего начать? (Бесплатный вебинар)" at bounding box center [613, 500] width 296 height 19
paste input "СЕГОДНЯ:"
type input "СЕГОДНЯ: МАК для начинающих: С чего начать? (Бесплатный вебинар)"
click at [517, 553] on div "Сохранить" at bounding box center [505, 556] width 70 height 18
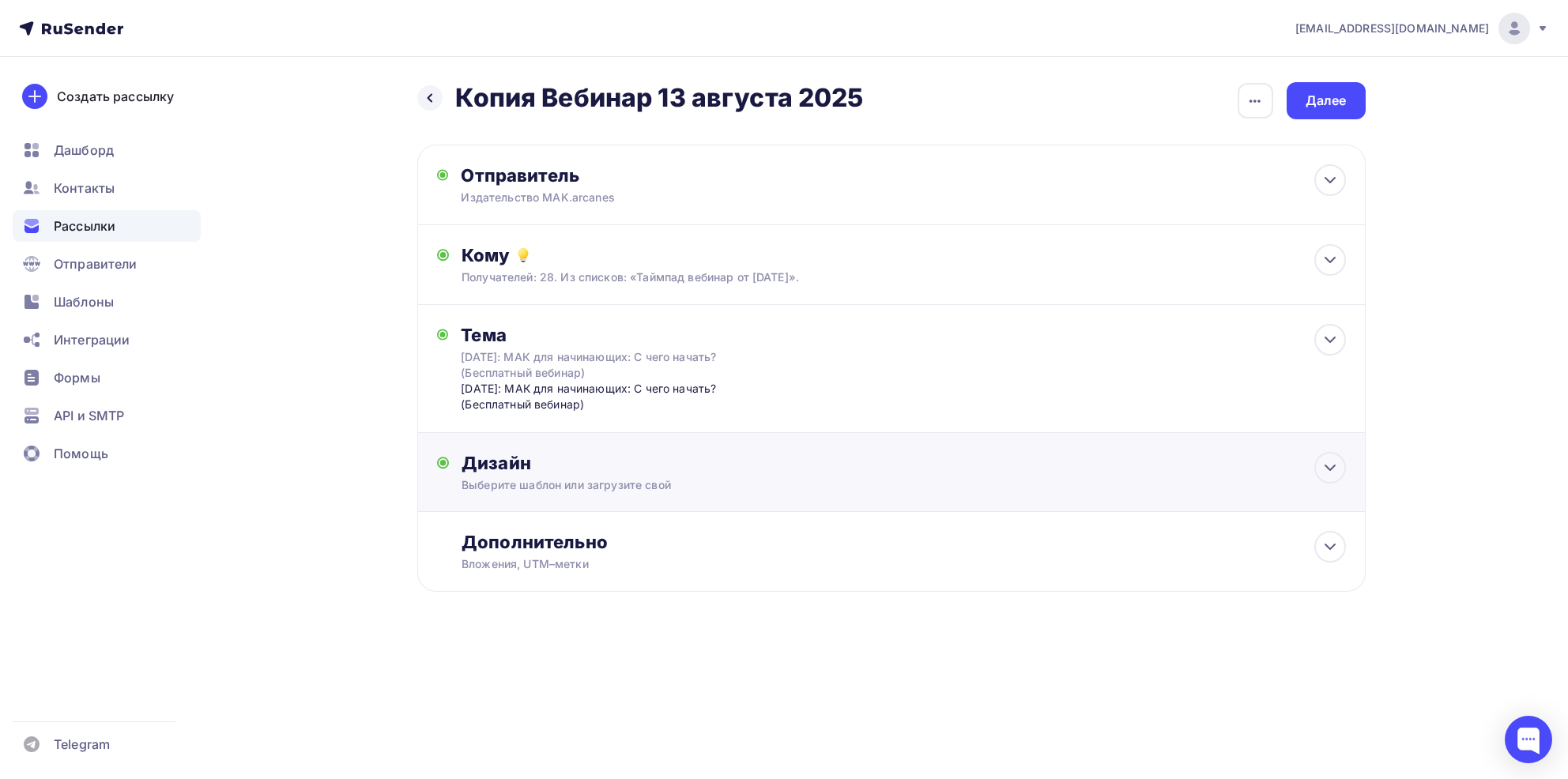
click at [562, 489] on div "Выберите шаблон или загрузите свой" at bounding box center [859, 486] width 795 height 16
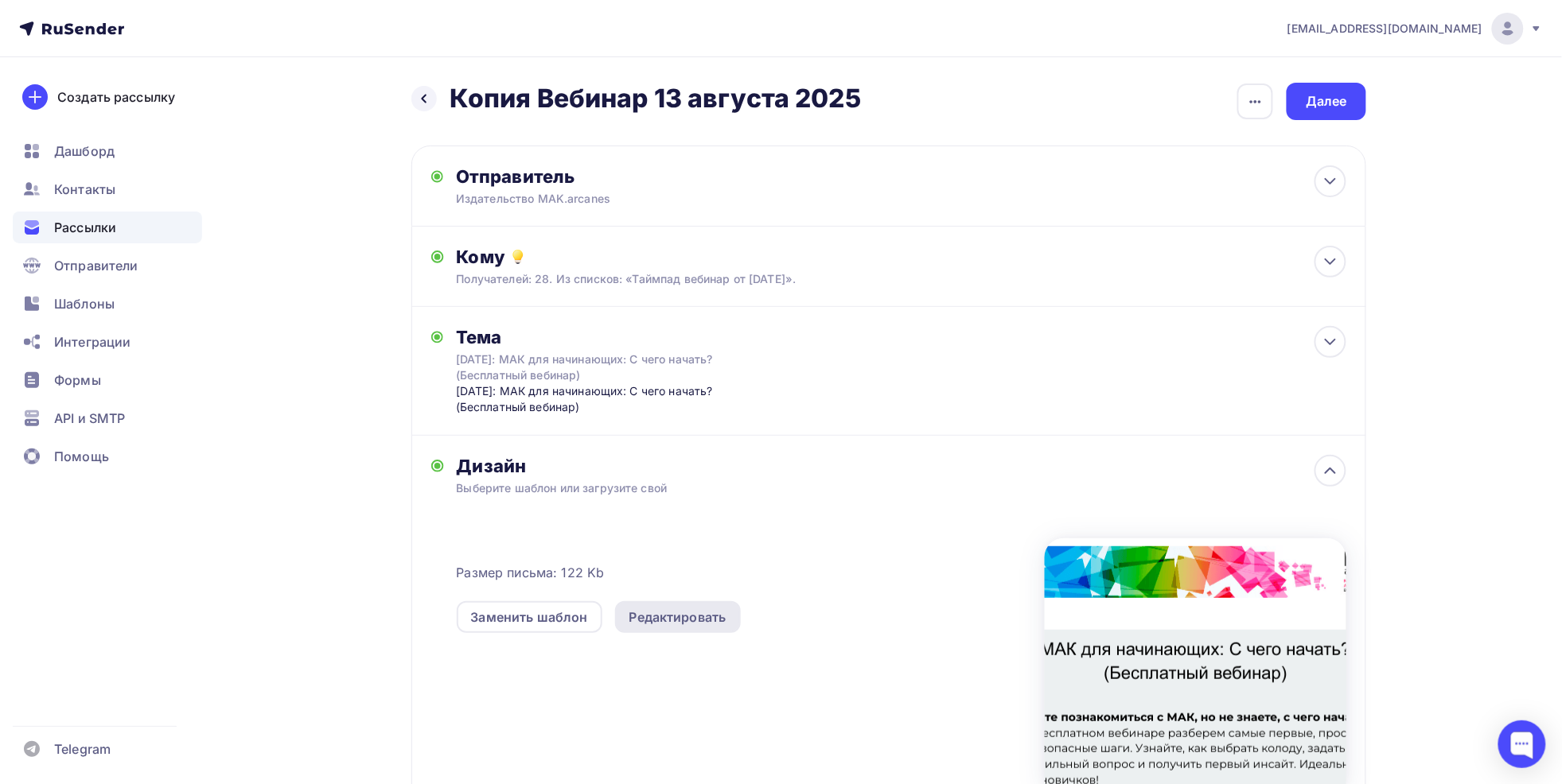
click at [669, 619] on div "Редактировать" at bounding box center [678, 617] width 97 height 19
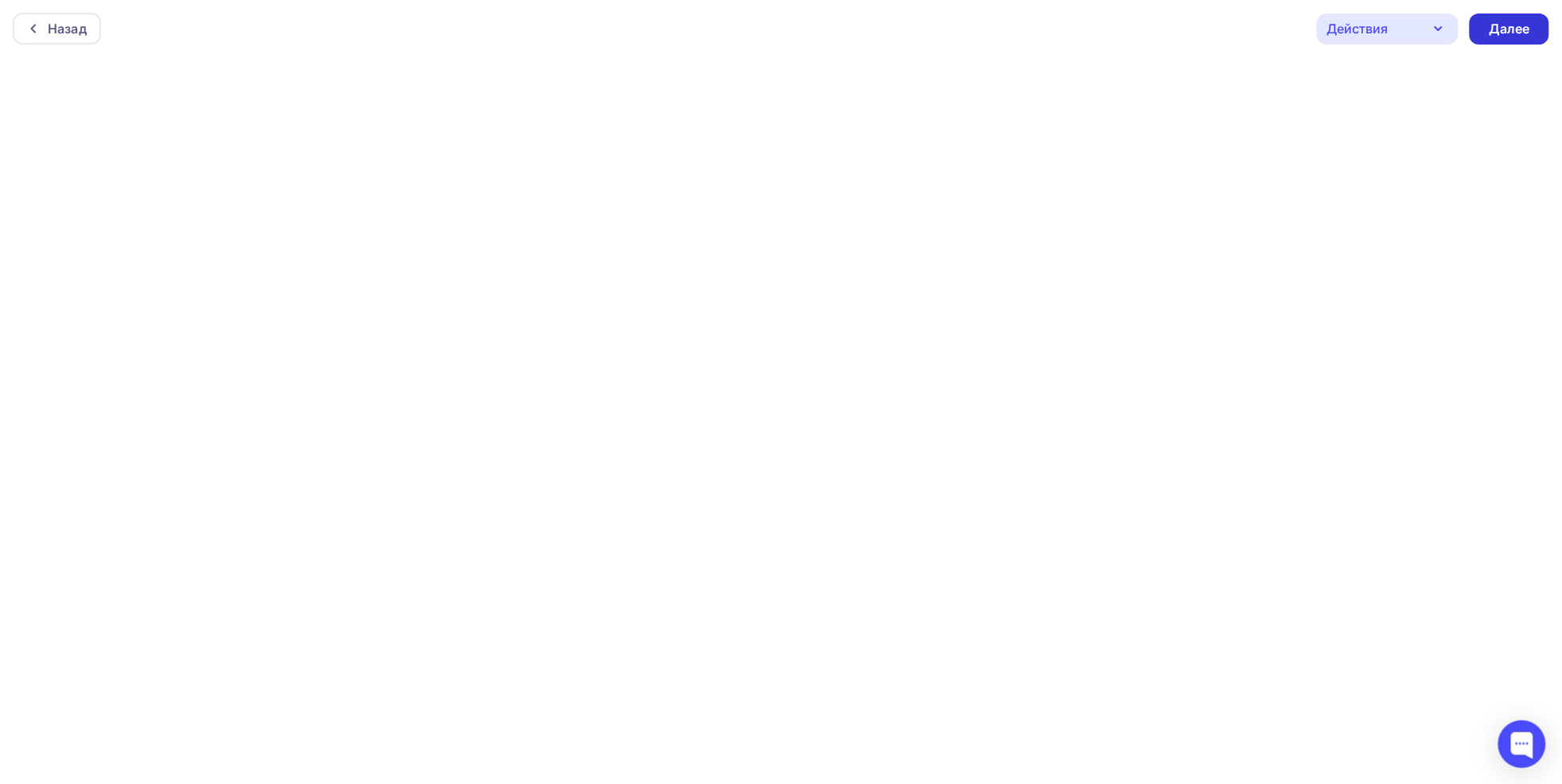
click at [1522, 30] on div "Далее" at bounding box center [1508, 29] width 41 height 18
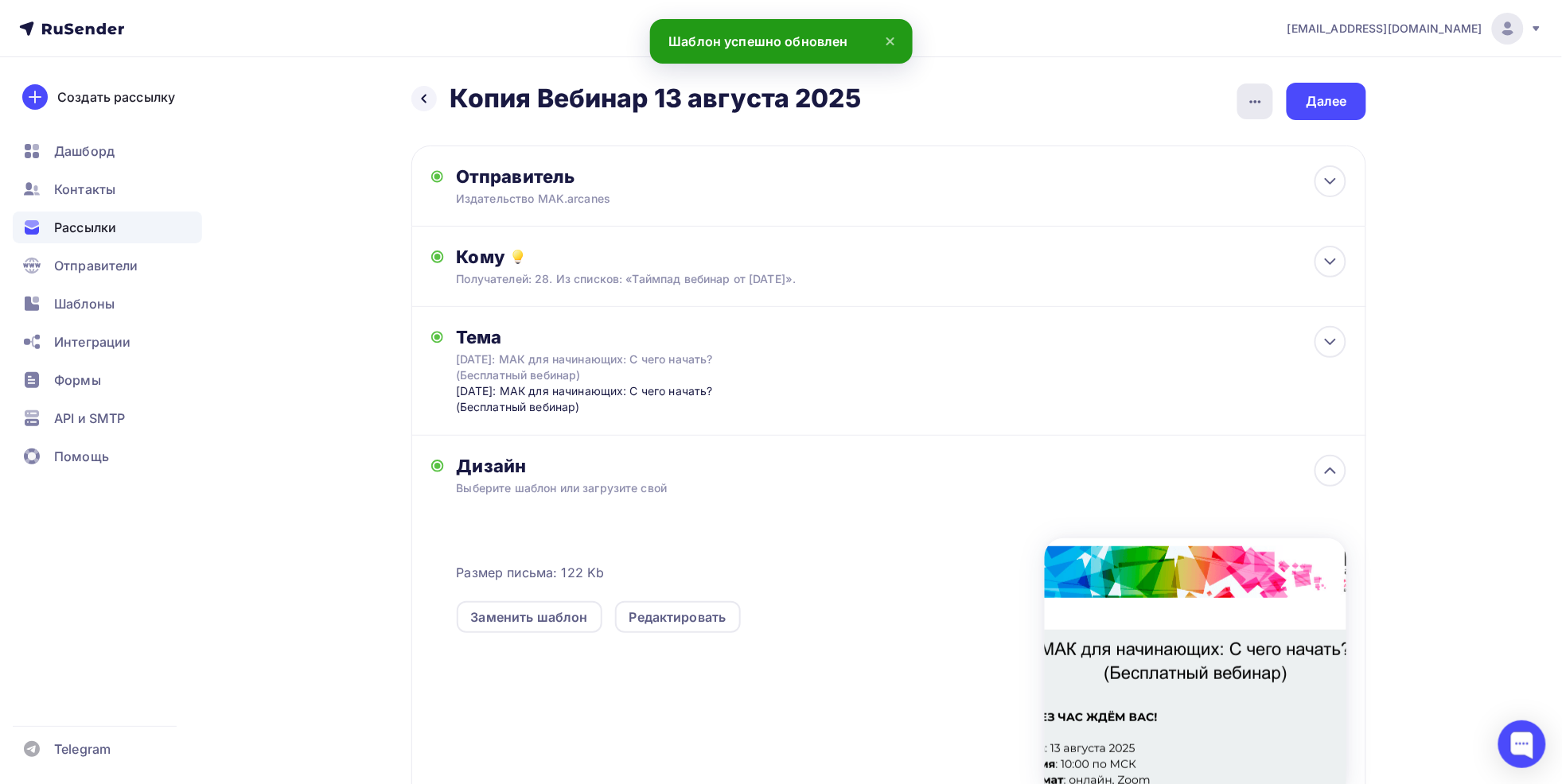
click at [1253, 104] on icon "button" at bounding box center [1255, 102] width 19 height 19
click at [1154, 179] on div "Переименовать рассылку" at bounding box center [1171, 183] width 197 height 19
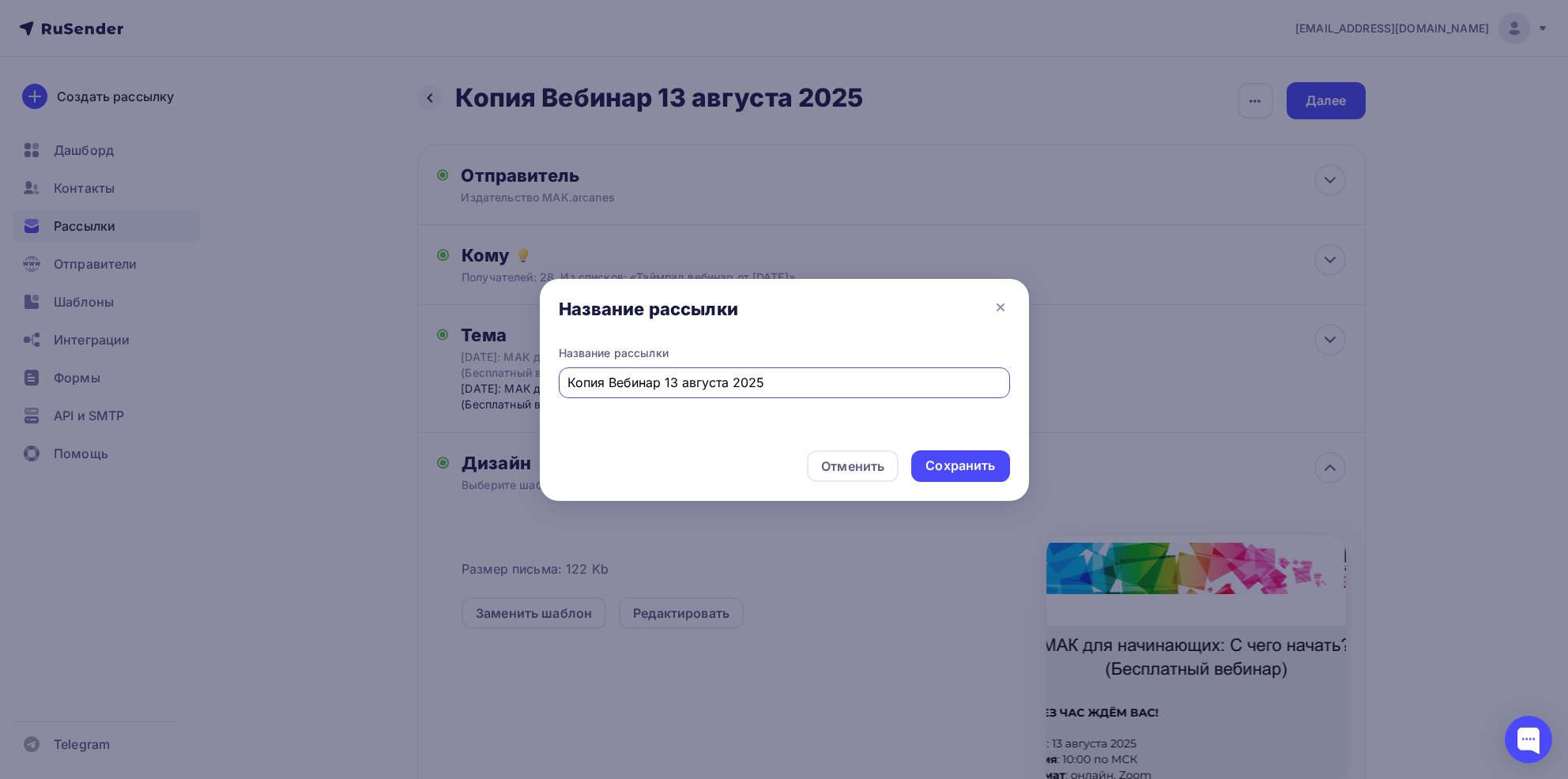
drag, startPoint x: 613, startPoint y: 385, endPoint x: 569, endPoint y: 382, distance: 44.1
click at [569, 382] on input "Копия Вебинар 13 августа 2025" at bounding box center [784, 383] width 433 height 19
click at [591, 377] on input "Копия Вебинар 13 августа 2025" at bounding box center [784, 383] width 433 height 19
drag, startPoint x: 609, startPoint y: 376, endPoint x: 550, endPoint y: 361, distance: 60.9
click at [541, 374] on div "Название рассылки Копия Вебинар 13 августа 2025" at bounding box center [784, 392] width 489 height 93
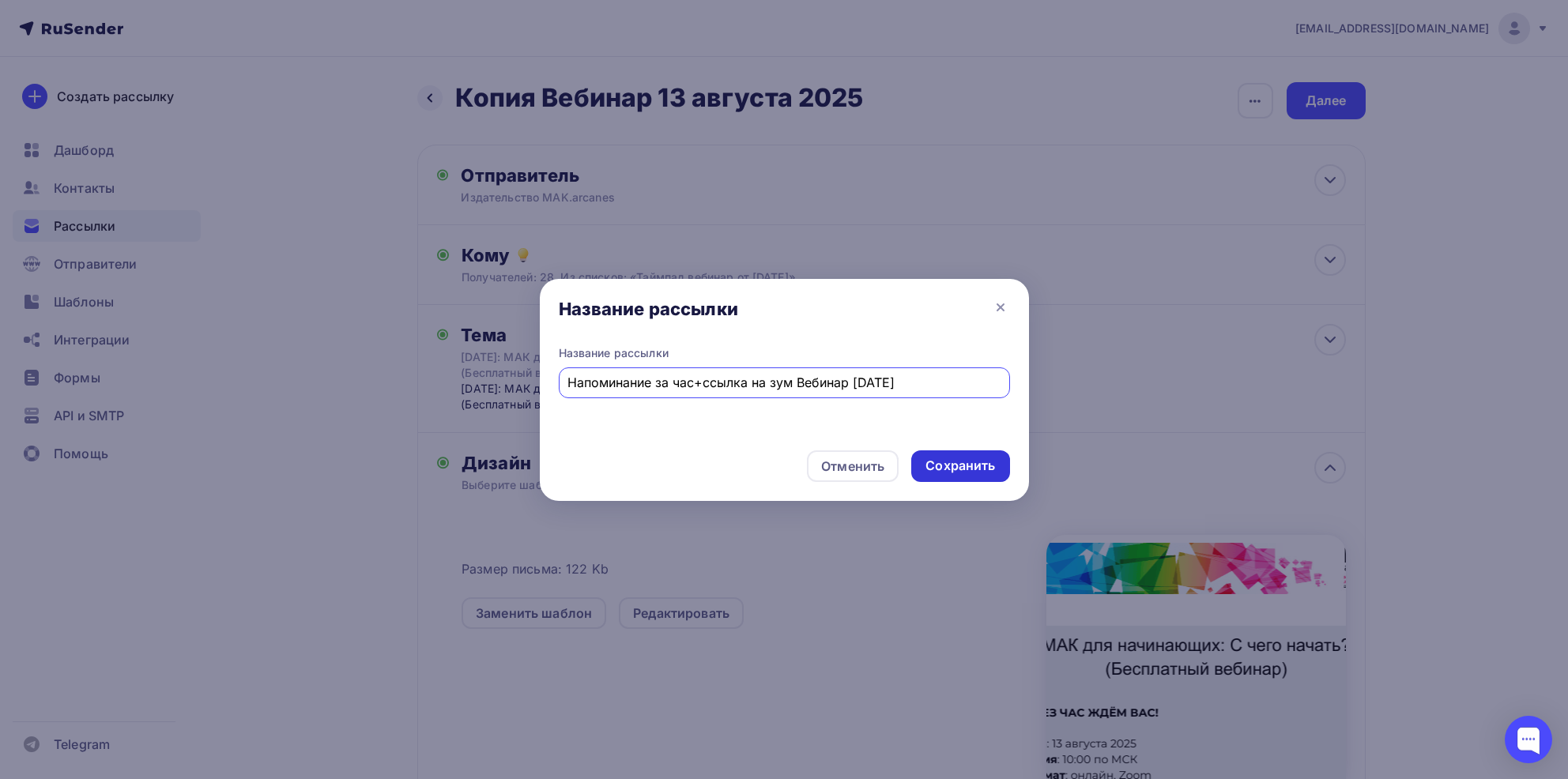
type input "Напоминание за час+ссылка на зум Вебинар 13 августа 2025"
click at [961, 465] on div "Сохранить" at bounding box center [960, 465] width 70 height 18
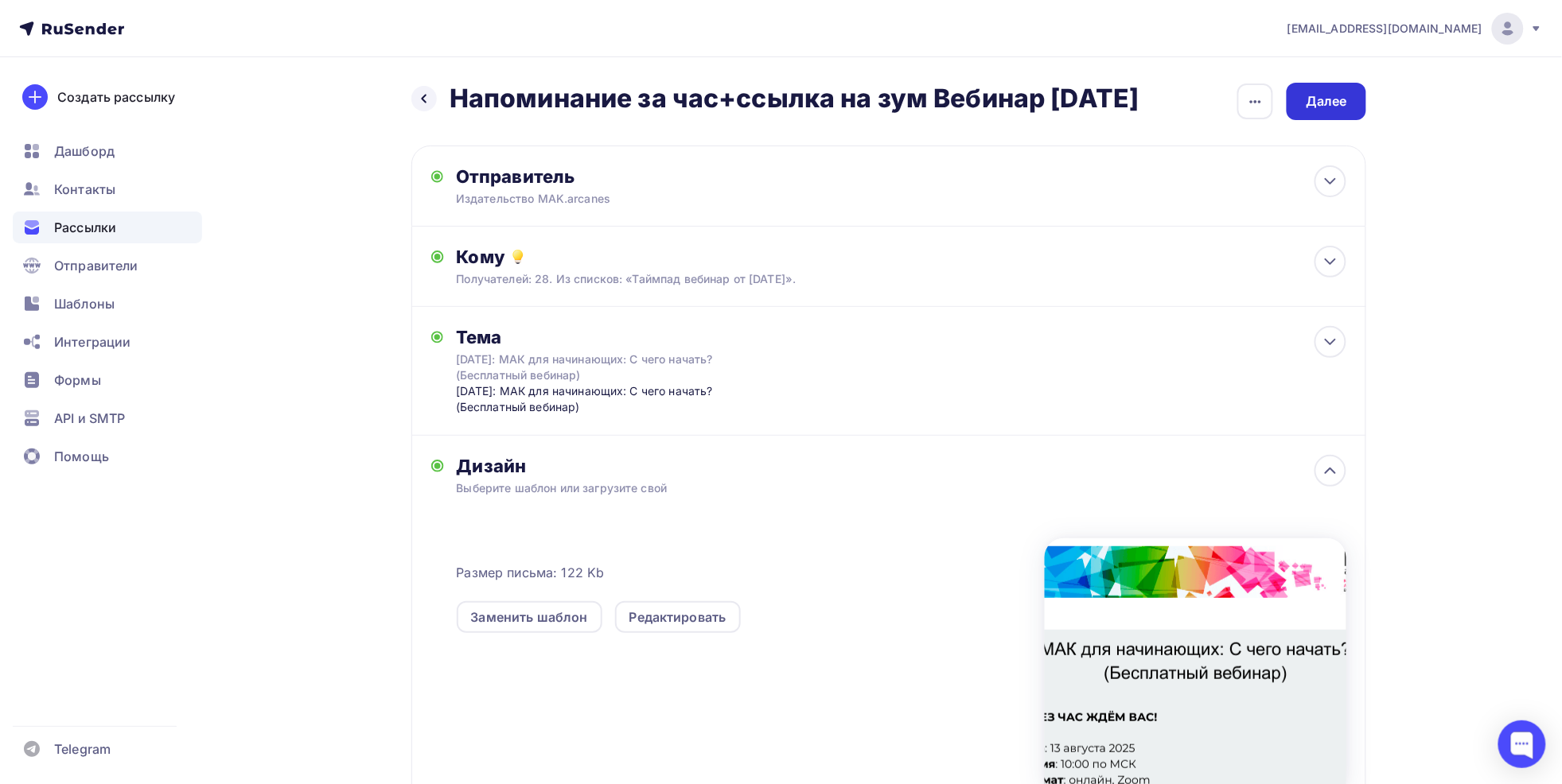
click at [1322, 100] on div "Далее" at bounding box center [1326, 101] width 41 height 18
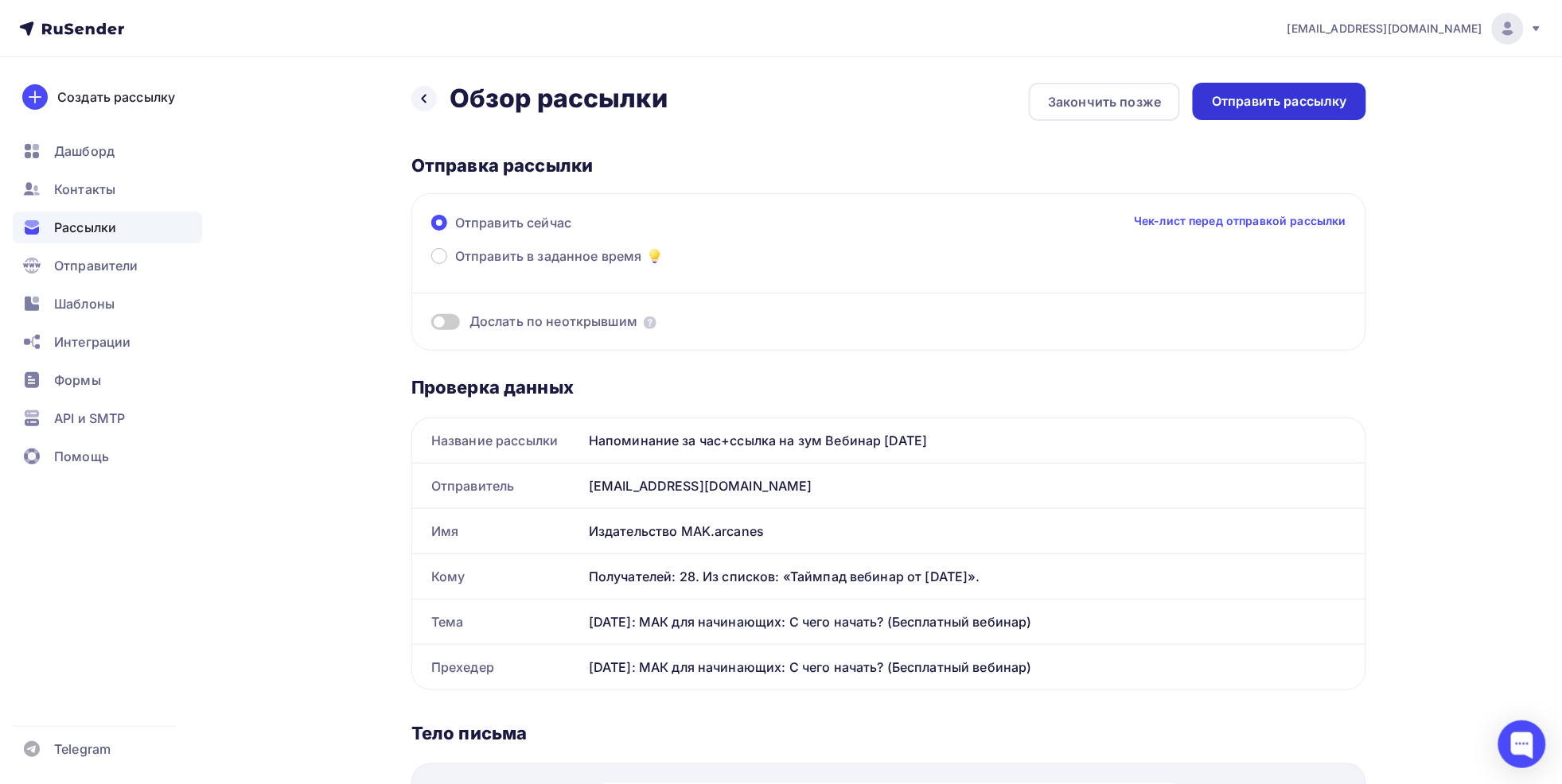
click at [1290, 98] on div "Отправить рассылку" at bounding box center [1279, 101] width 135 height 18
